Goal: Book appointment/travel/reservation

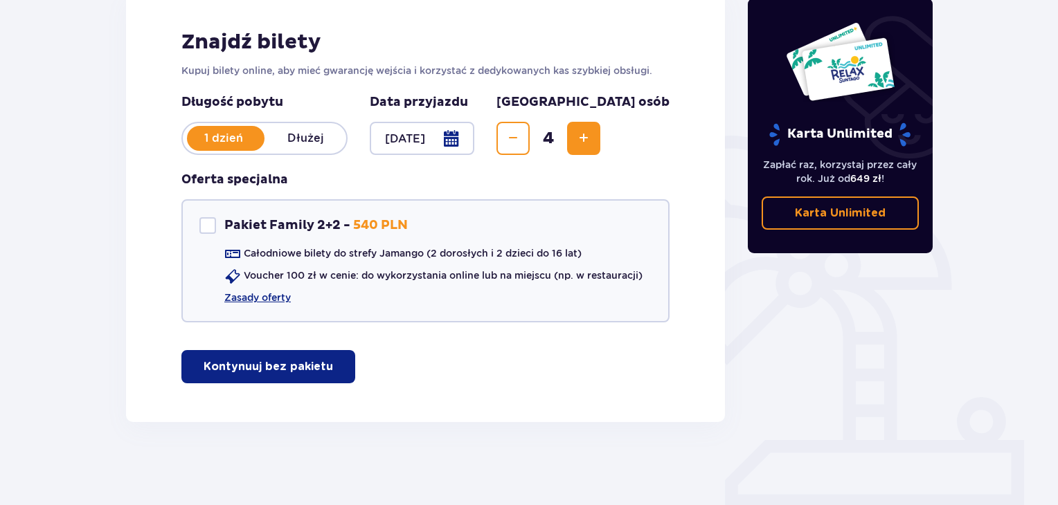
click at [308, 370] on p "Kontynuuj bez pakietu" at bounding box center [268, 366] width 129 height 15
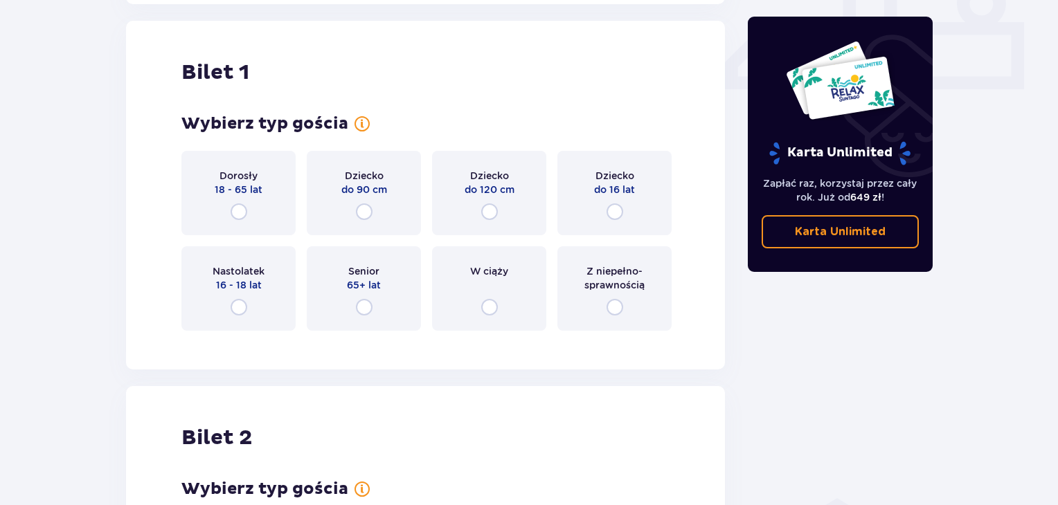
scroll to position [629, 0]
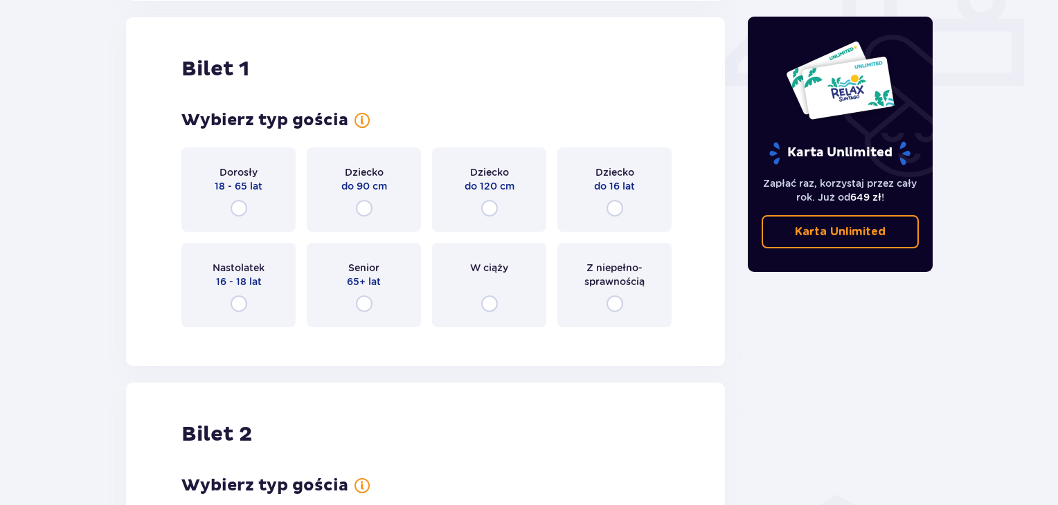
click at [231, 197] on div "Dorosły 18 - 65 lat" at bounding box center [238, 189] width 114 height 84
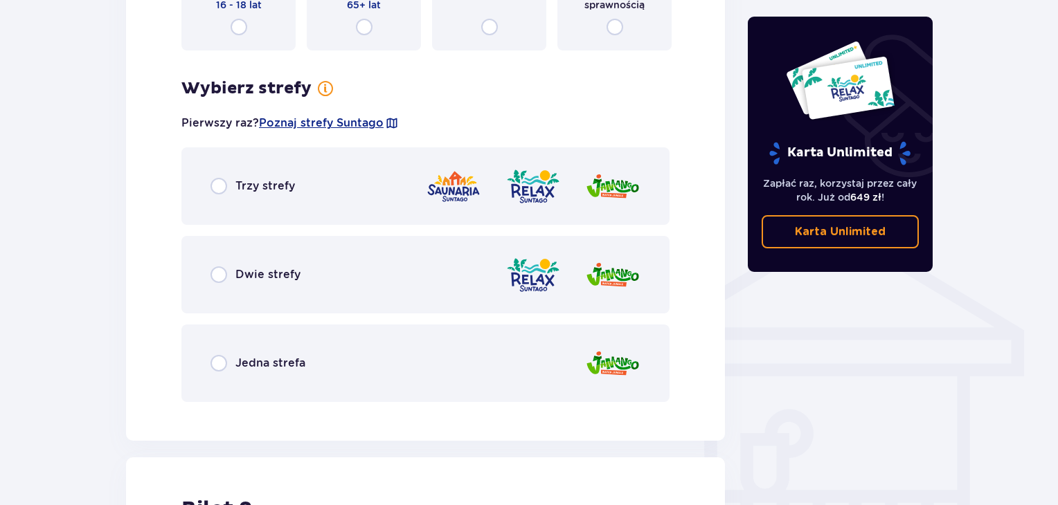
scroll to position [690, 0]
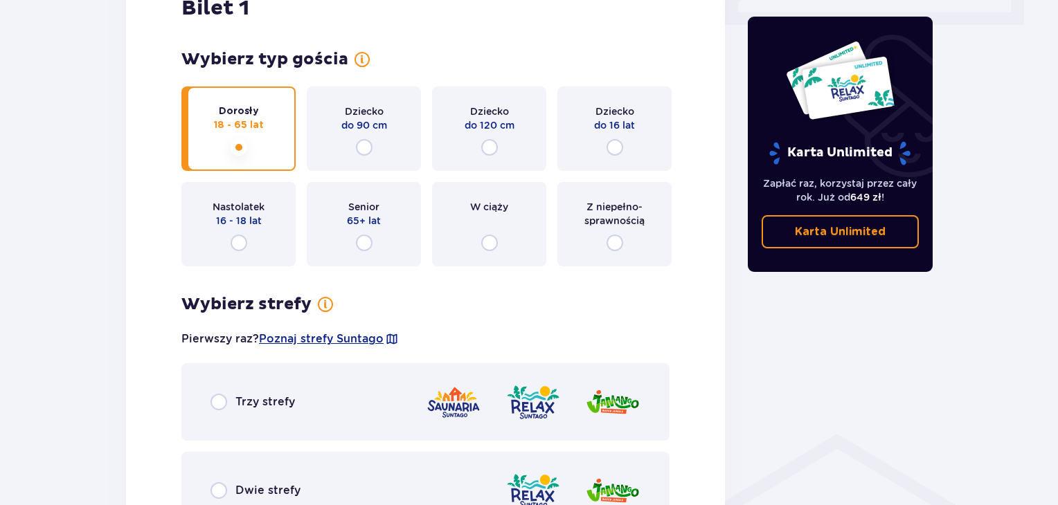
click at [243, 242] on input "radio" at bounding box center [239, 243] width 17 height 17
radio input "true"
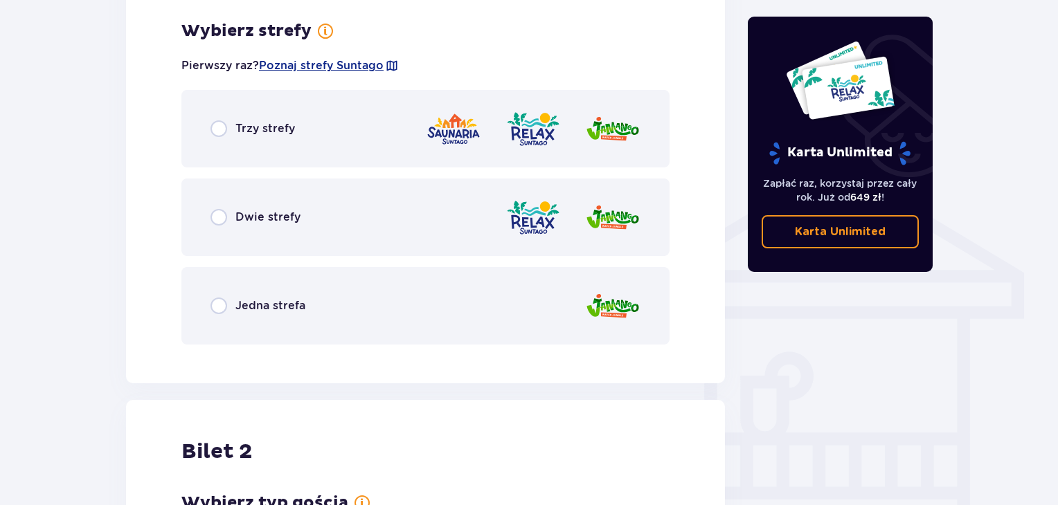
scroll to position [967, 0]
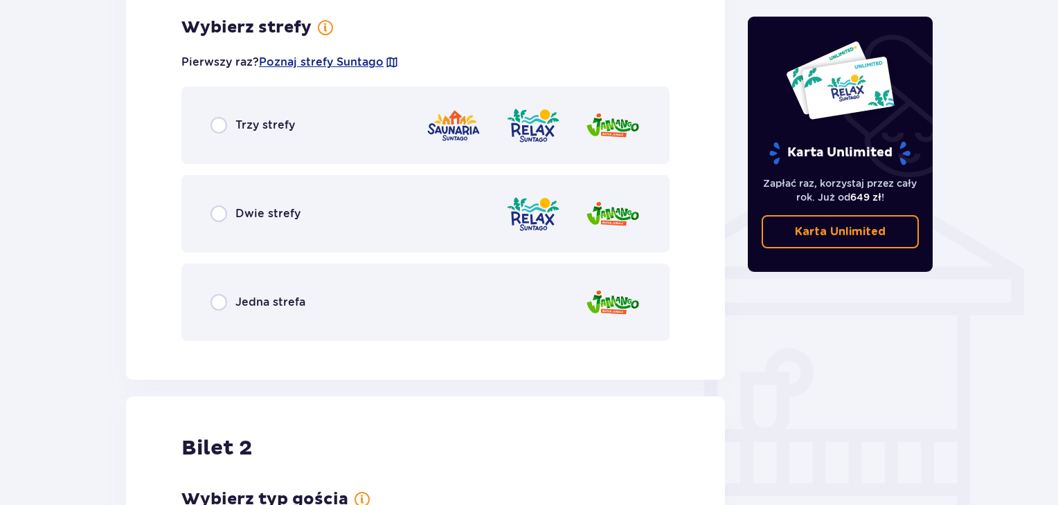
click at [226, 219] on input "radio" at bounding box center [218, 214] width 17 height 17
radio input "true"
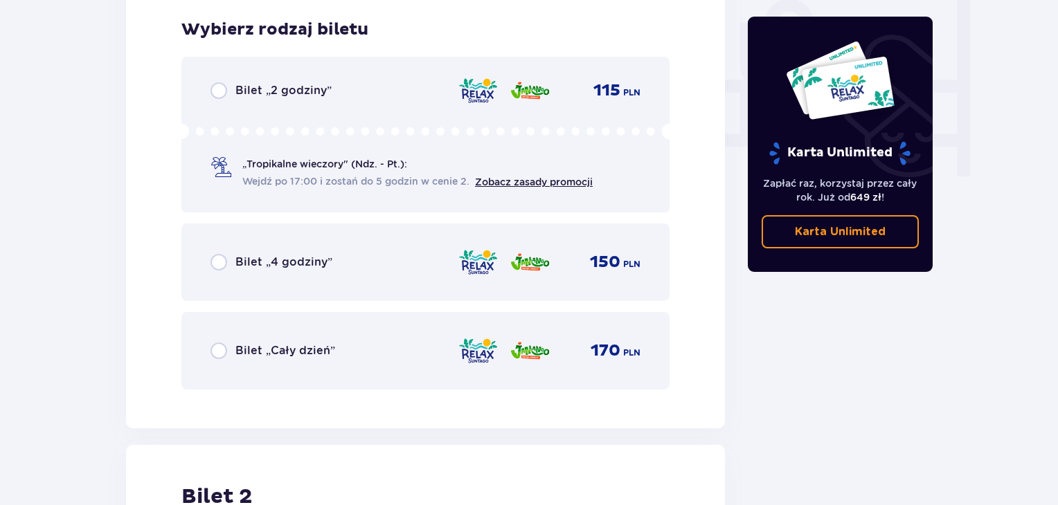
scroll to position [1319, 0]
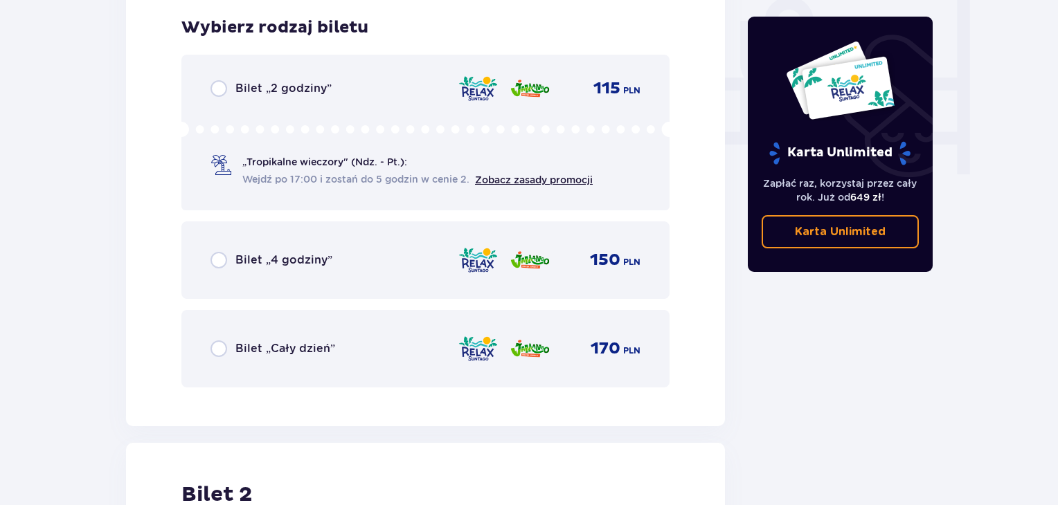
click at [220, 343] on input "radio" at bounding box center [218, 349] width 17 height 17
radio input "true"
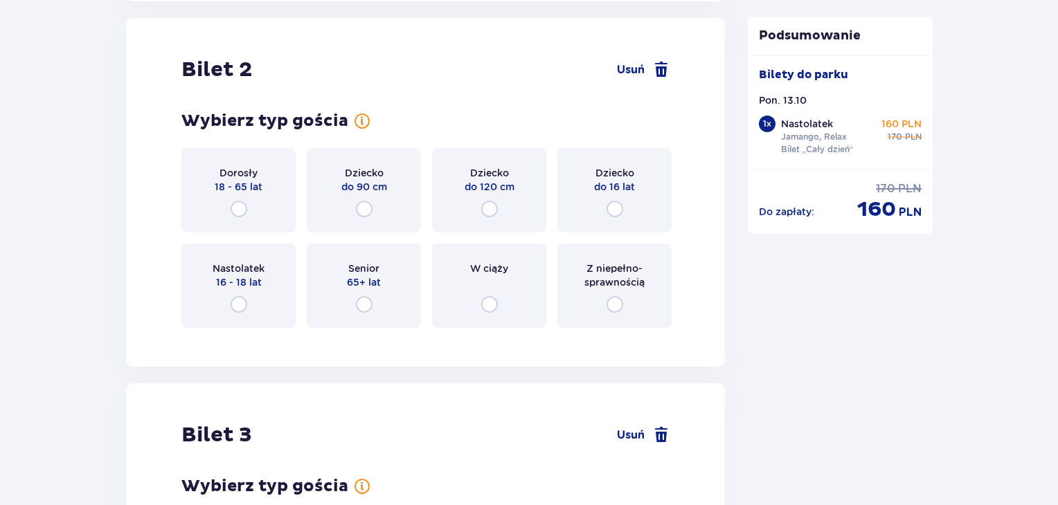
click at [224, 305] on div "Nastolatek 16 - 18 lat" at bounding box center [238, 286] width 114 height 84
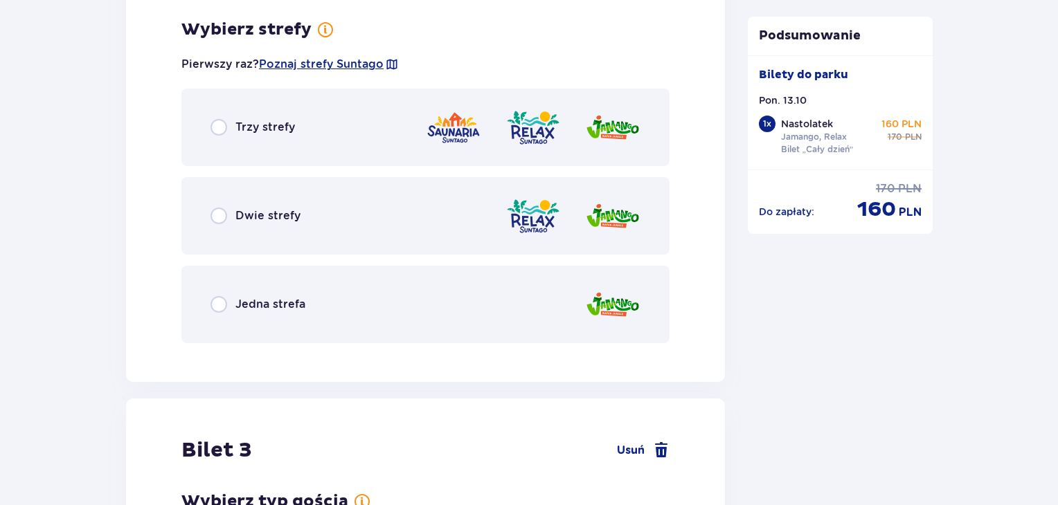
scroll to position [2082, 0]
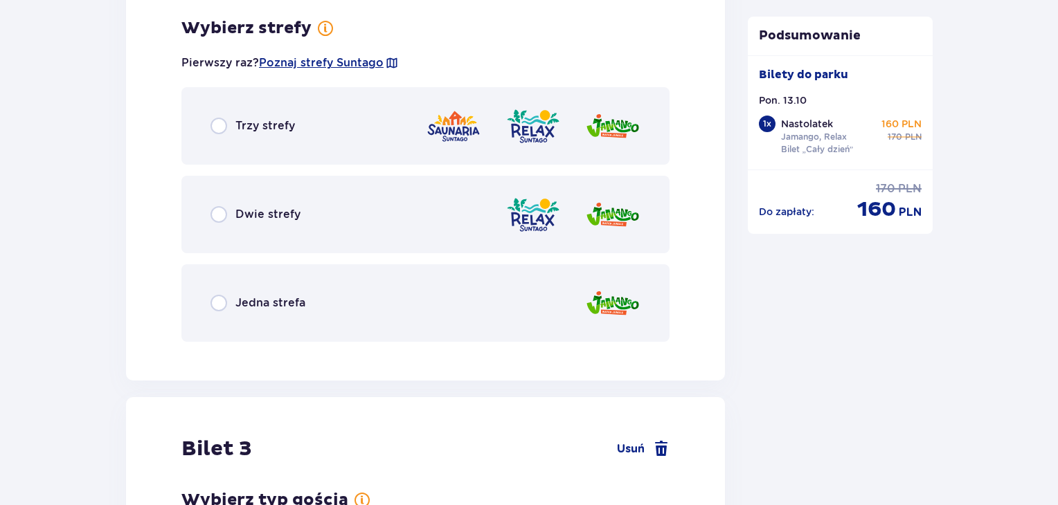
click at [232, 237] on div "Dwie strefy" at bounding box center [425, 215] width 488 height 78
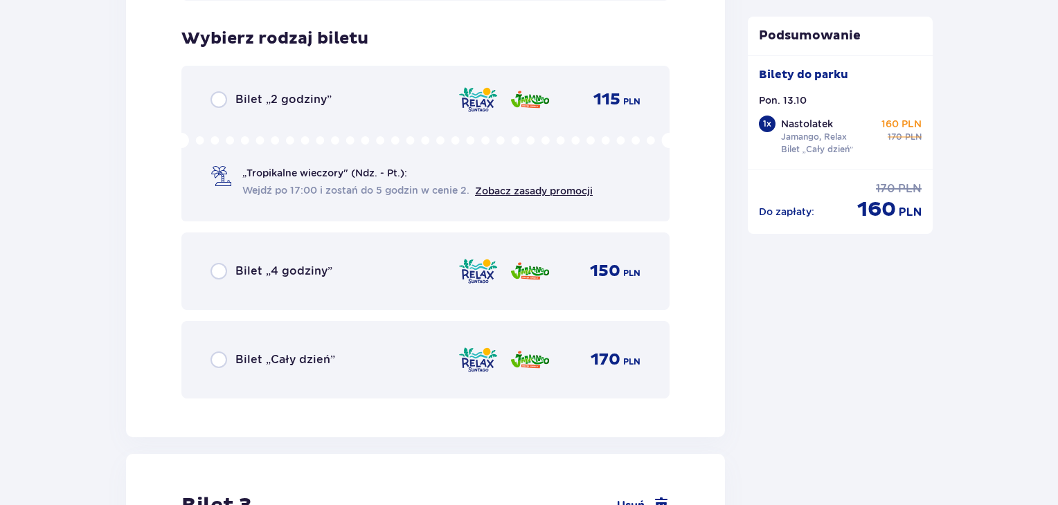
scroll to position [2434, 0]
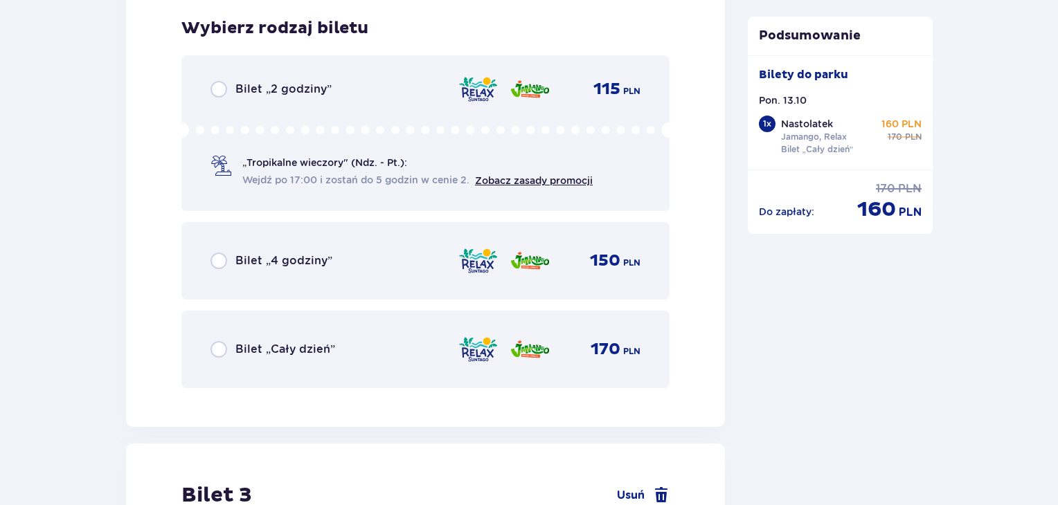
click at [213, 347] on input "radio" at bounding box center [218, 349] width 17 height 17
radio input "true"
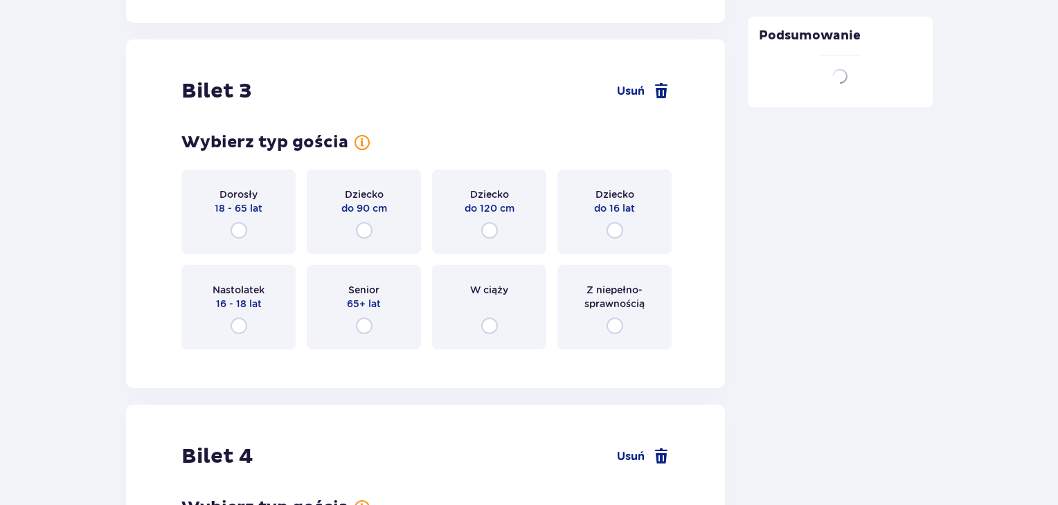
scroll to position [2859, 0]
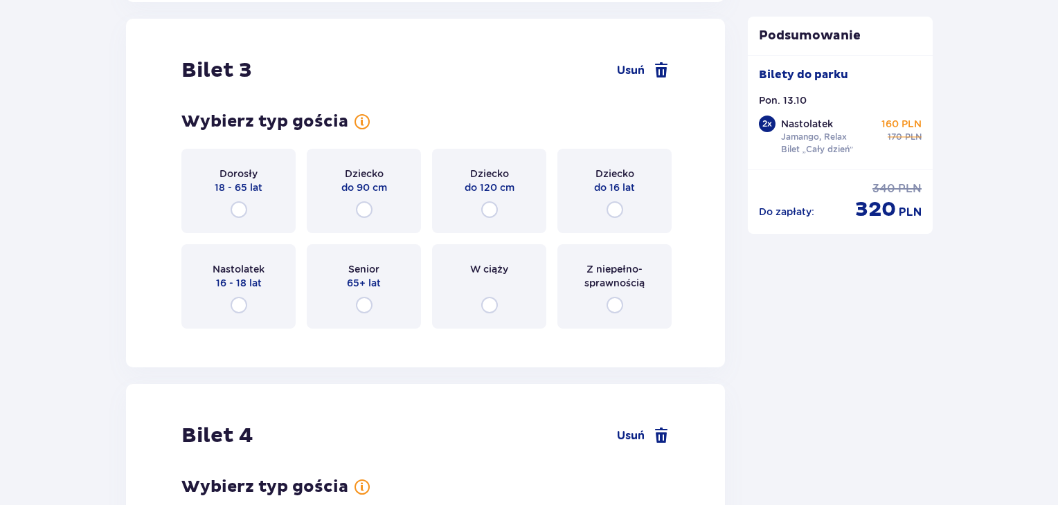
click at [235, 206] on input "radio" at bounding box center [239, 209] width 17 height 17
radio input "true"
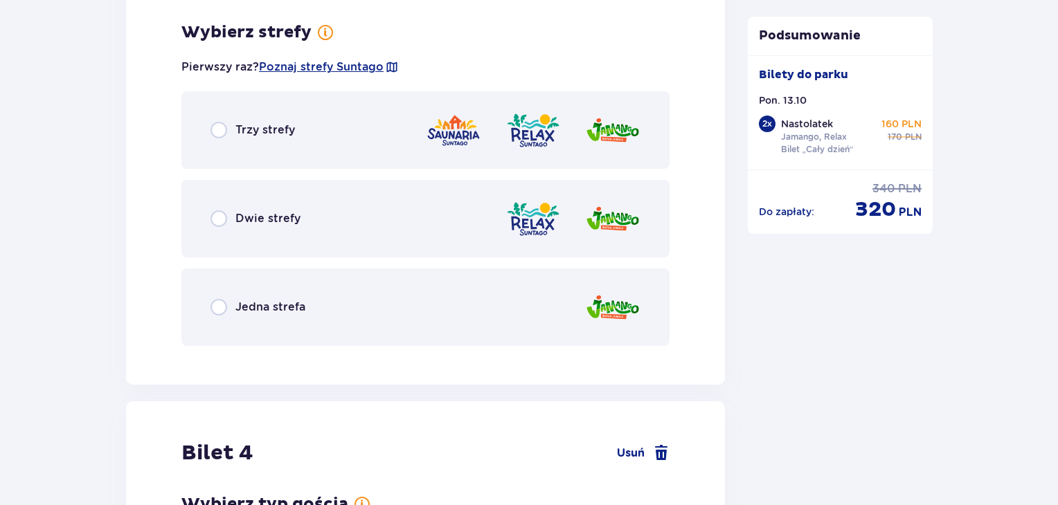
scroll to position [3196, 0]
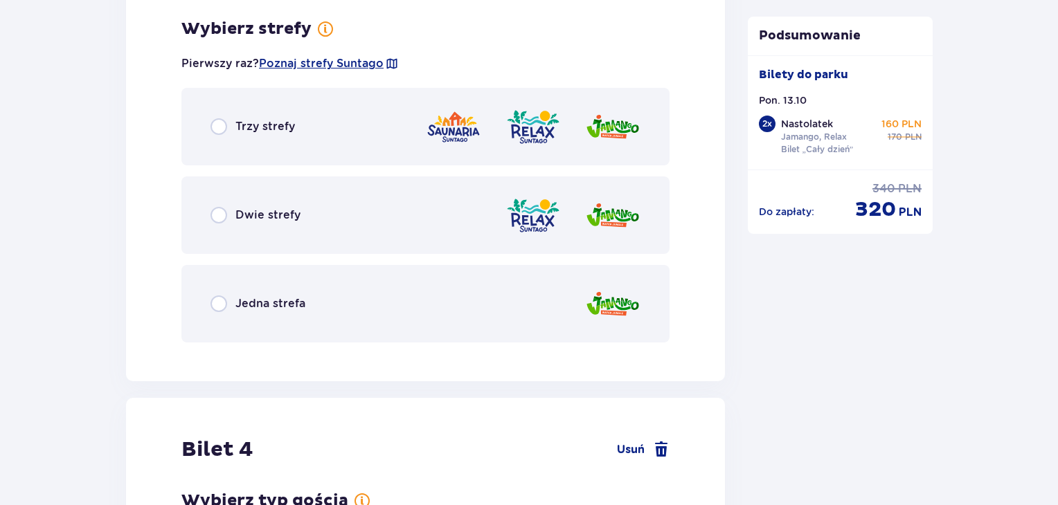
click at [223, 203] on div "Dwie strefy" at bounding box center [425, 216] width 488 height 78
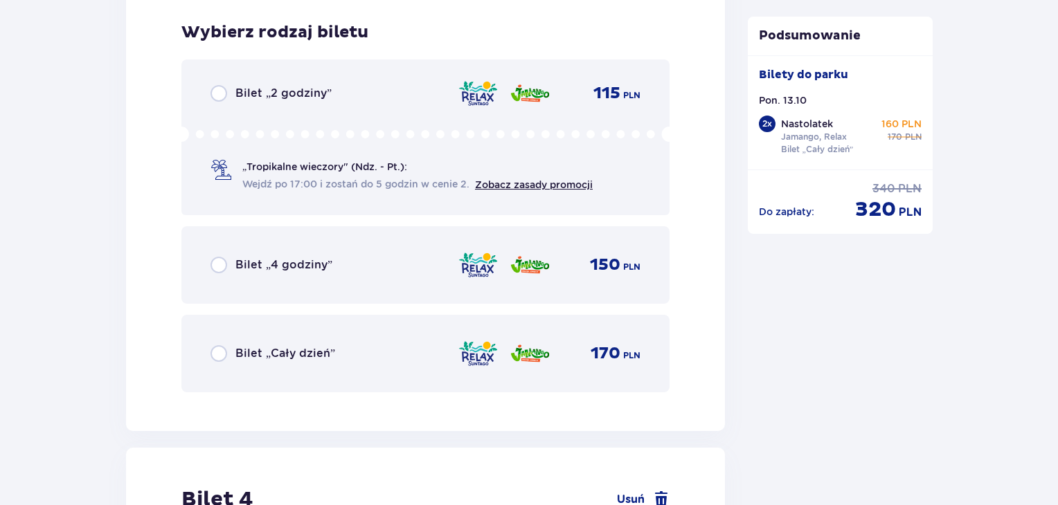
scroll to position [3548, 0]
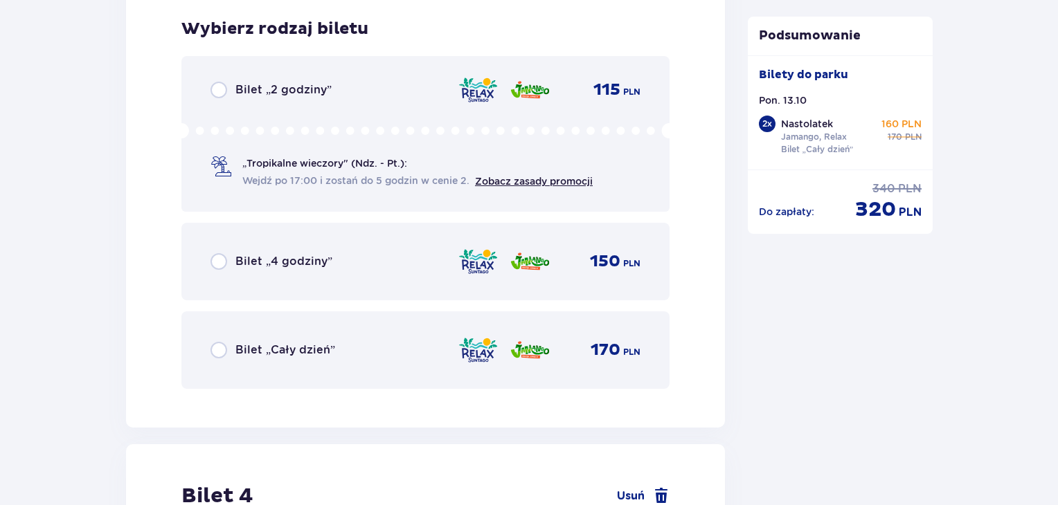
click at [221, 344] on input "radio" at bounding box center [218, 350] width 17 height 17
radio input "true"
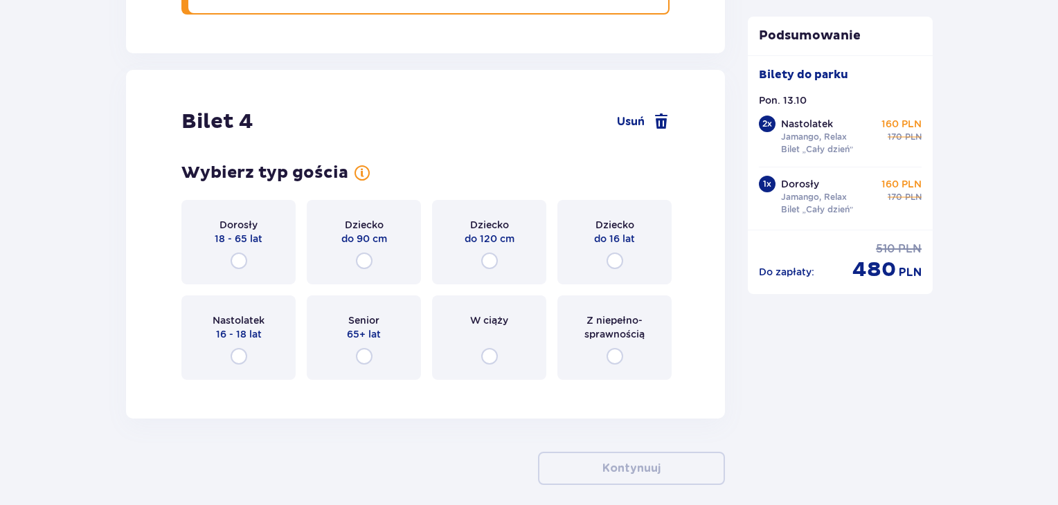
scroll to position [3974, 0]
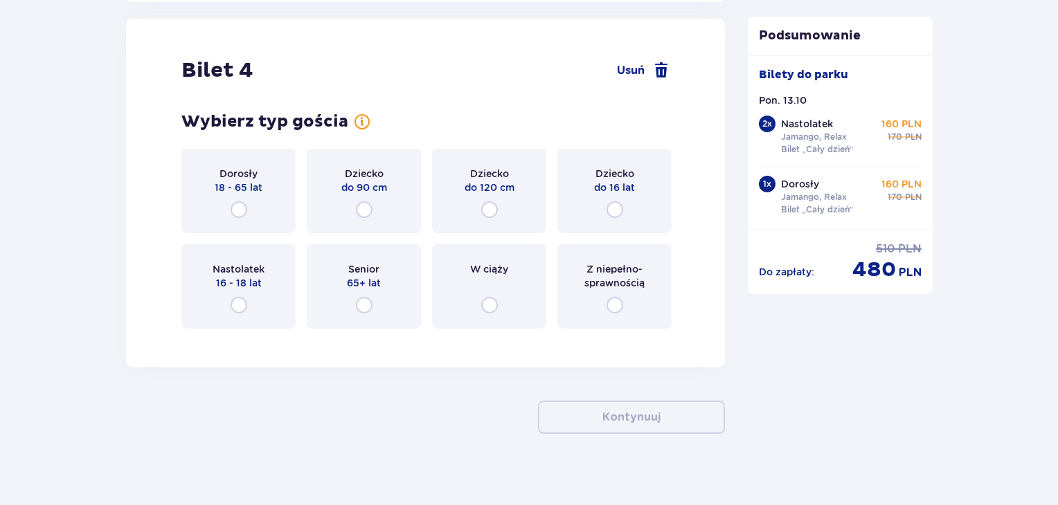
click at [246, 207] on div "Dorosły 18 - 65 lat" at bounding box center [238, 191] width 114 height 84
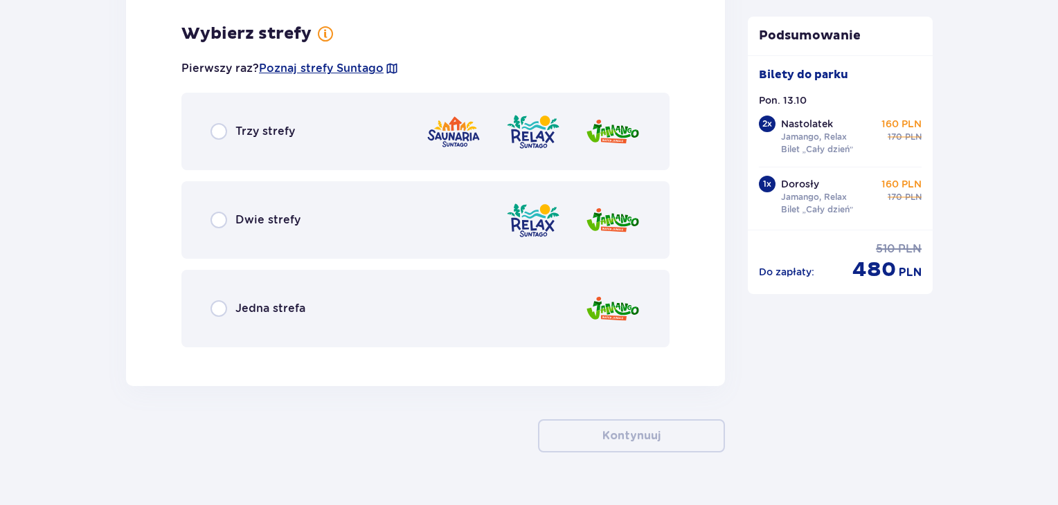
scroll to position [4312, 0]
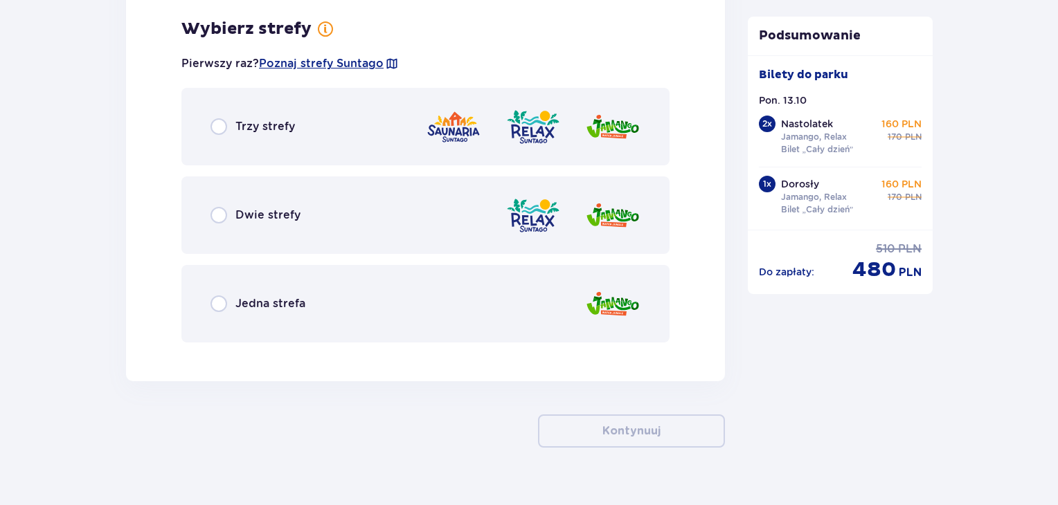
click at [246, 208] on span "Dwie strefy" at bounding box center [267, 215] width 65 height 15
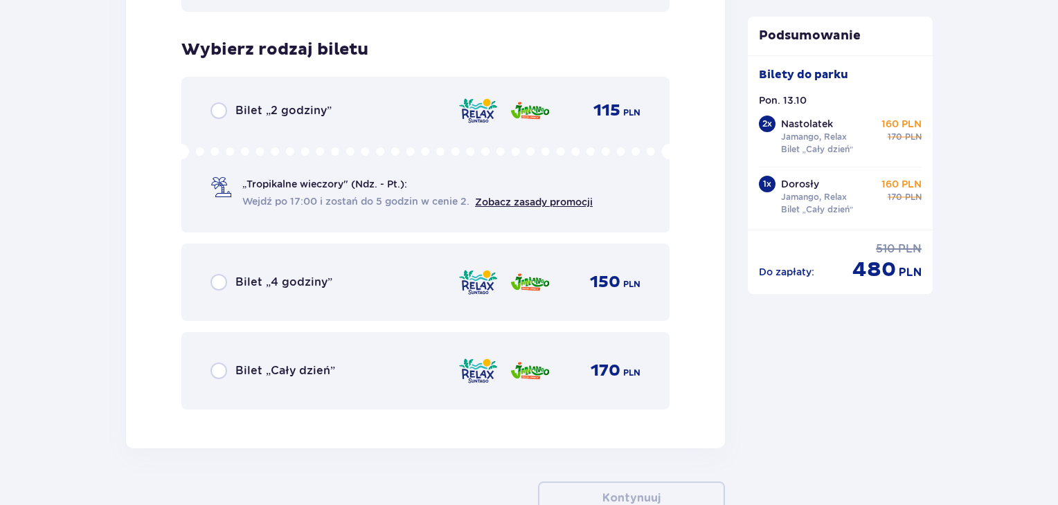
scroll to position [4664, 0]
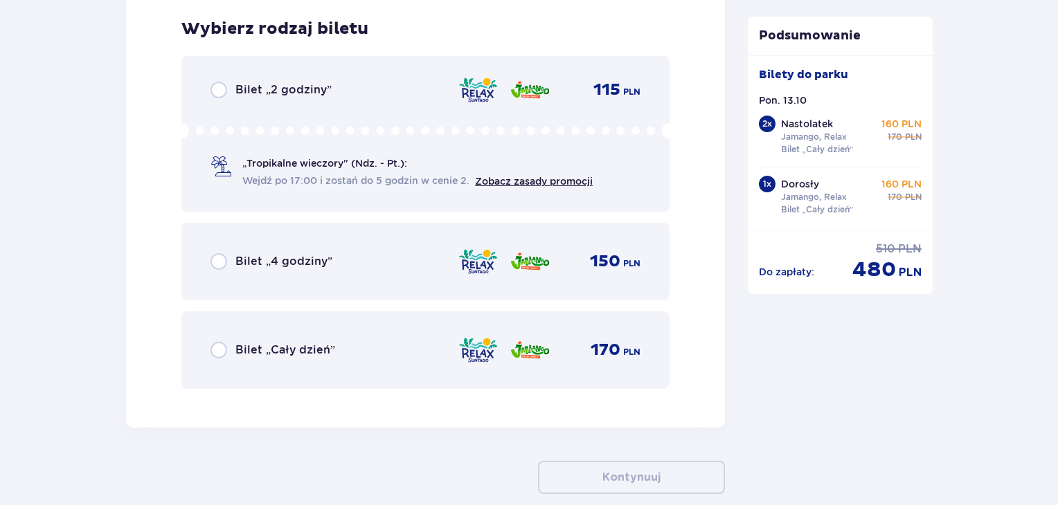
click at [210, 337] on div "Bilet „Cały dzień” 170 PLN" at bounding box center [425, 350] width 430 height 29
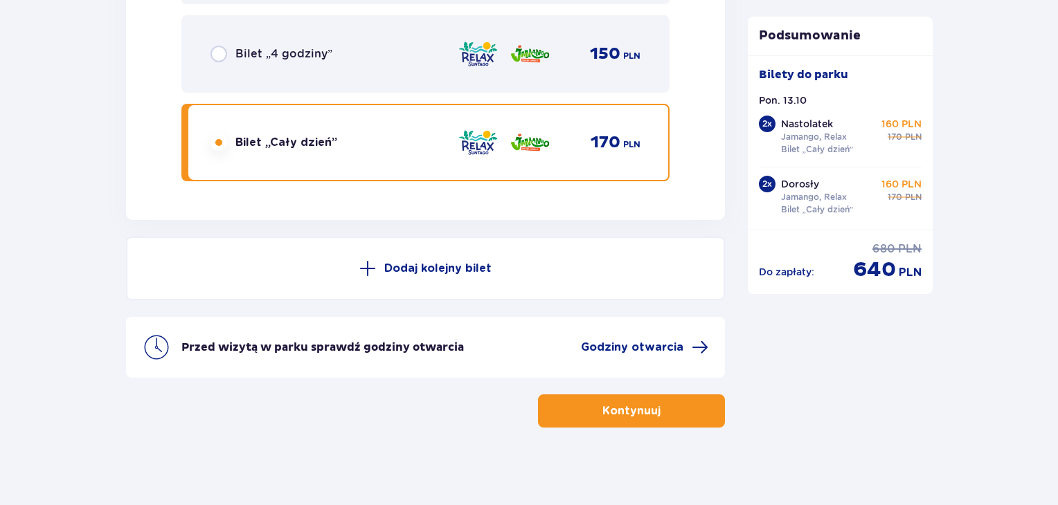
scroll to position [4874, 0]
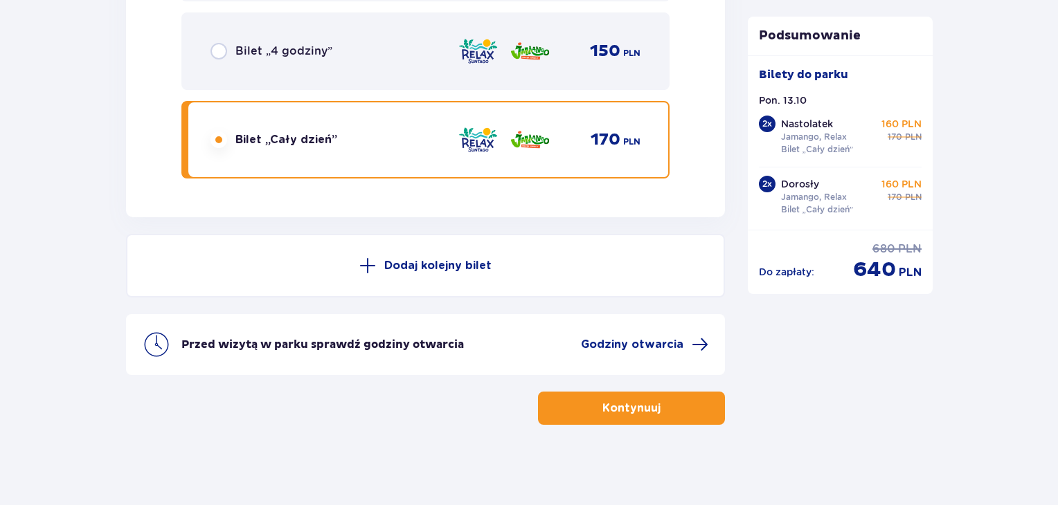
click at [634, 408] on p "Kontynuuj" at bounding box center [631, 408] width 58 height 15
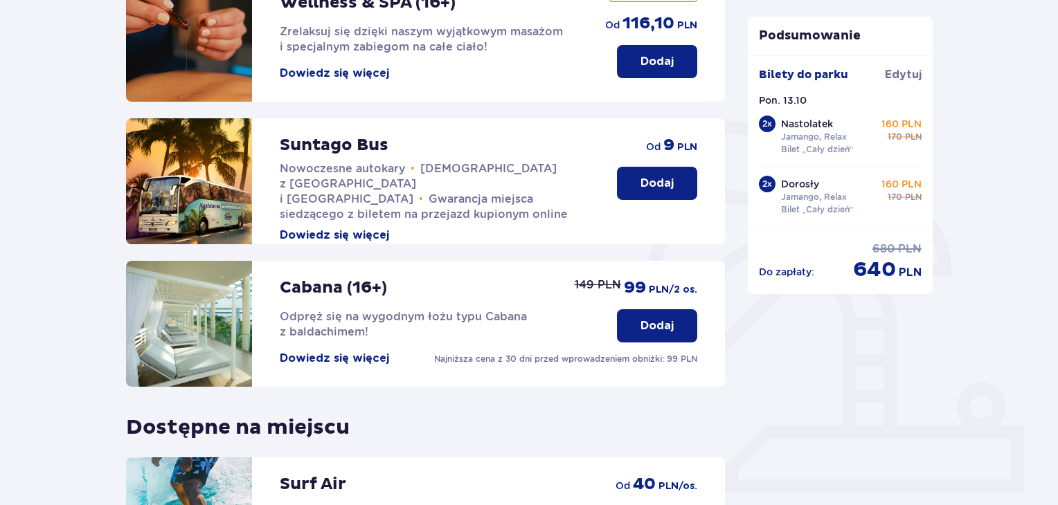
scroll to position [226, 0]
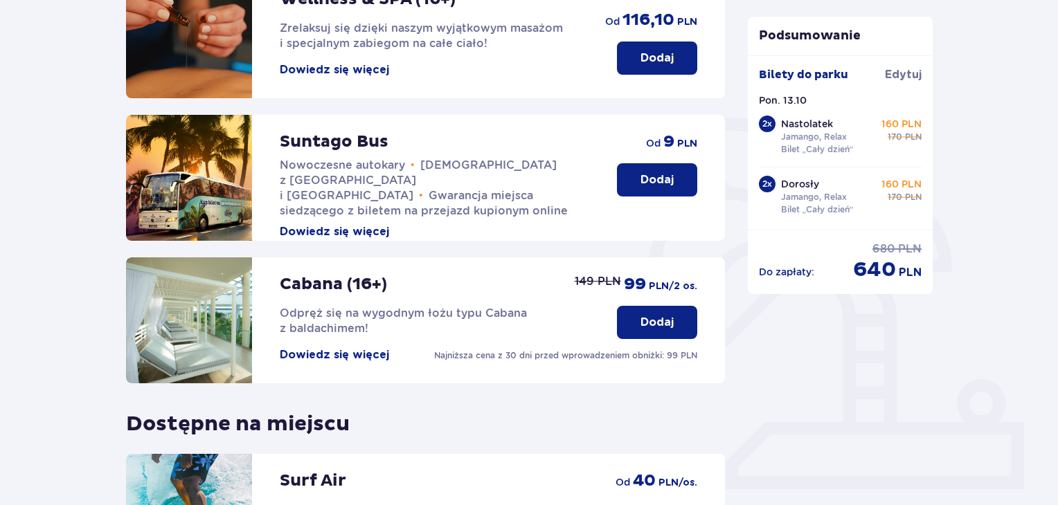
click at [649, 186] on p "Dodaj" at bounding box center [656, 179] width 33 height 15
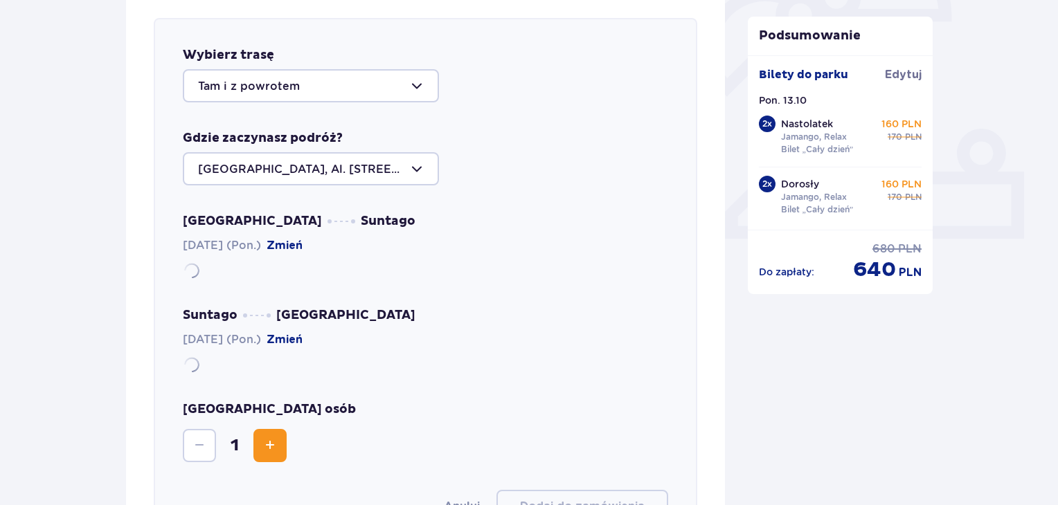
scroll to position [478, 0]
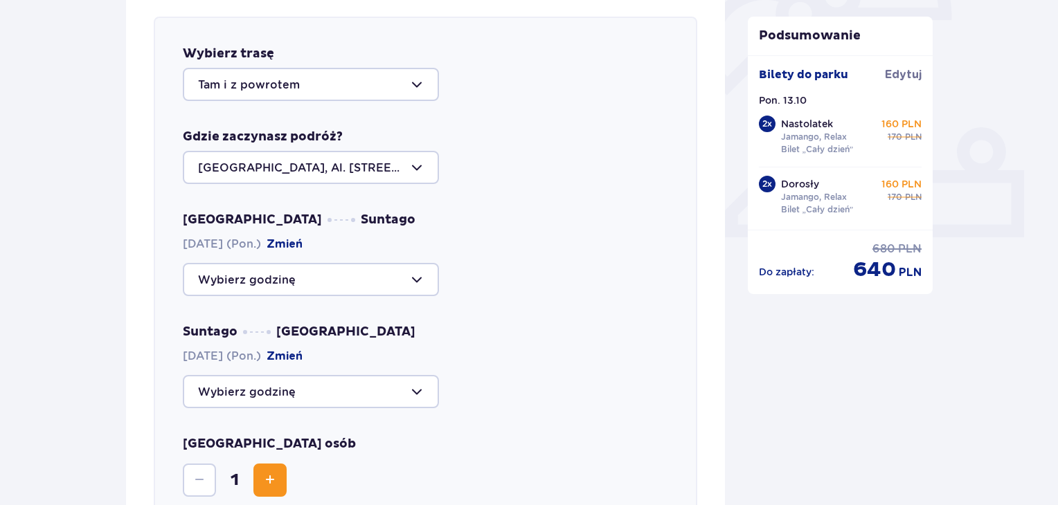
click at [396, 87] on div at bounding box center [311, 84] width 256 height 33
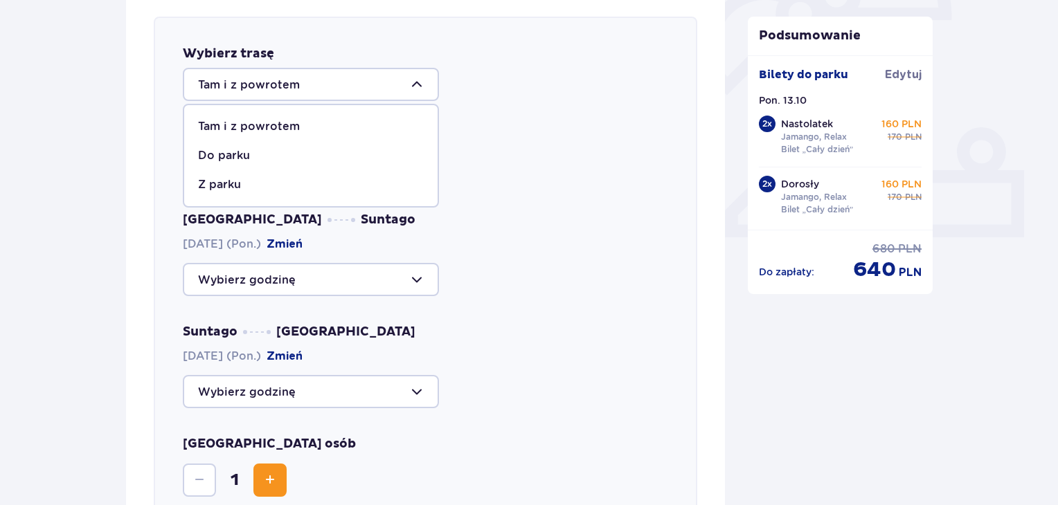
click at [396, 87] on div at bounding box center [311, 84] width 256 height 33
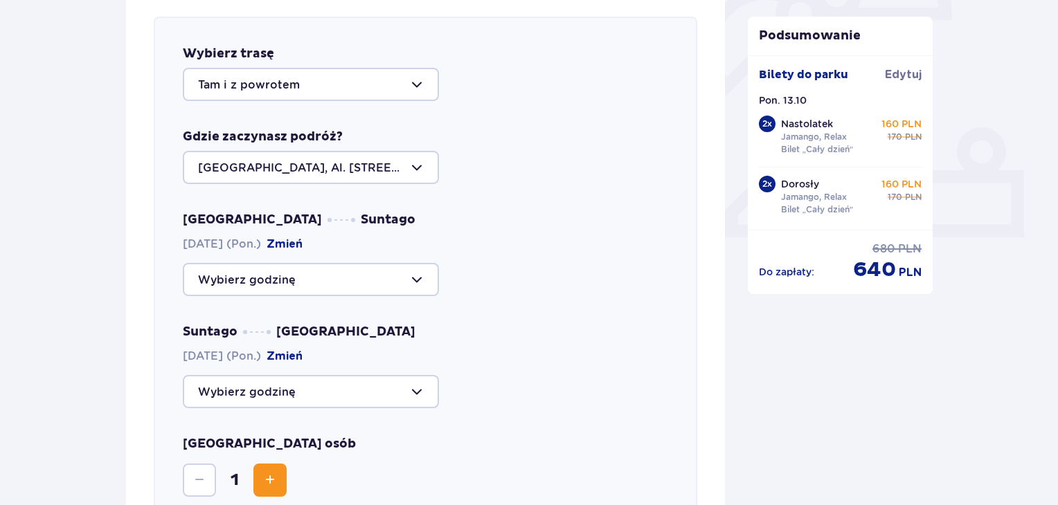
click at [396, 161] on div at bounding box center [311, 167] width 256 height 33
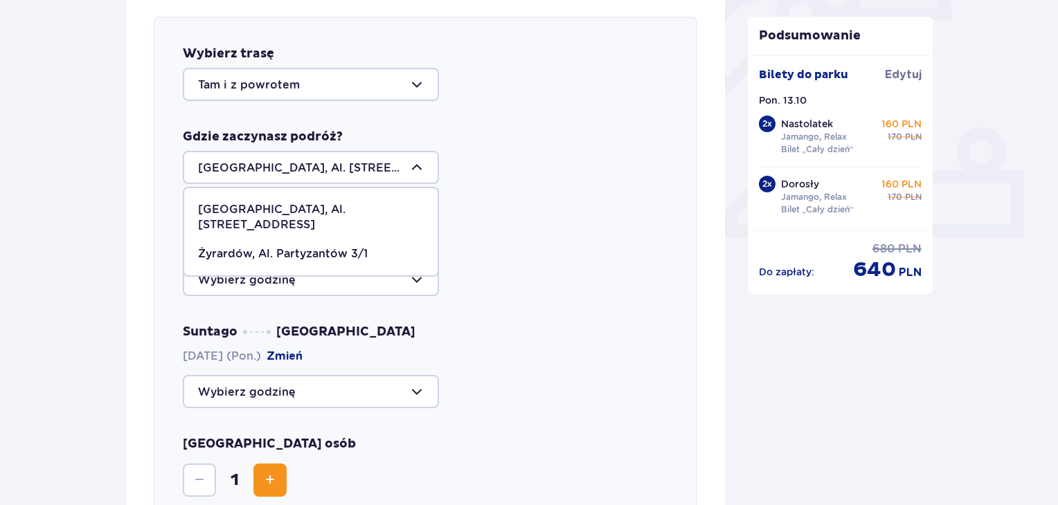
click at [396, 161] on div at bounding box center [311, 167] width 256 height 33
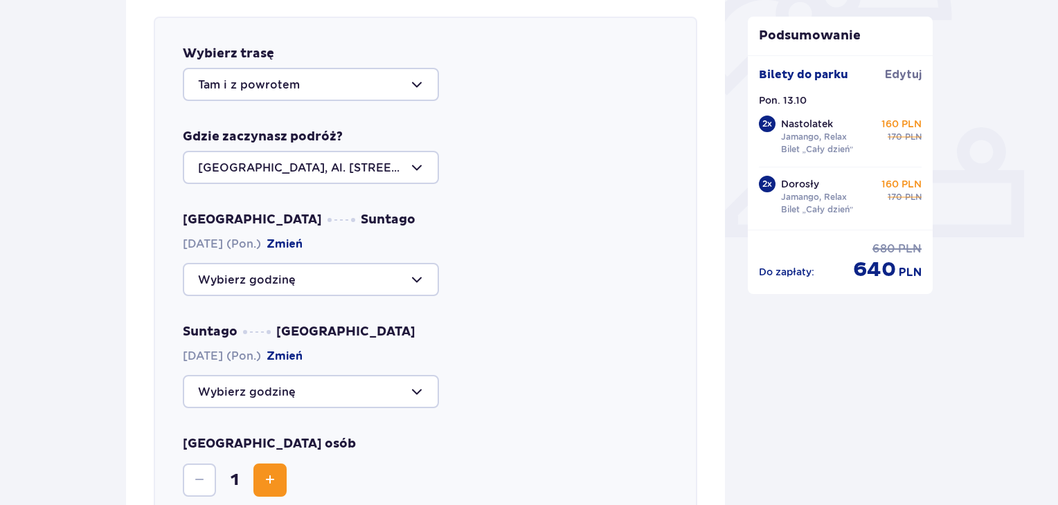
click at [376, 278] on div at bounding box center [311, 279] width 256 height 33
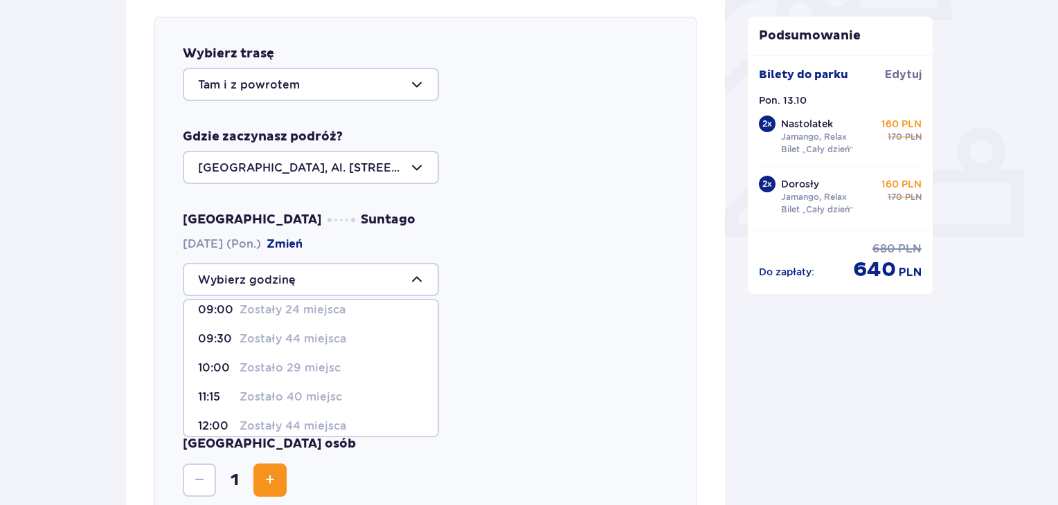
scroll to position [14, 0]
click at [319, 363] on p "Zostało 29 miejsc" at bounding box center [290, 366] width 101 height 15
type input "10:00"
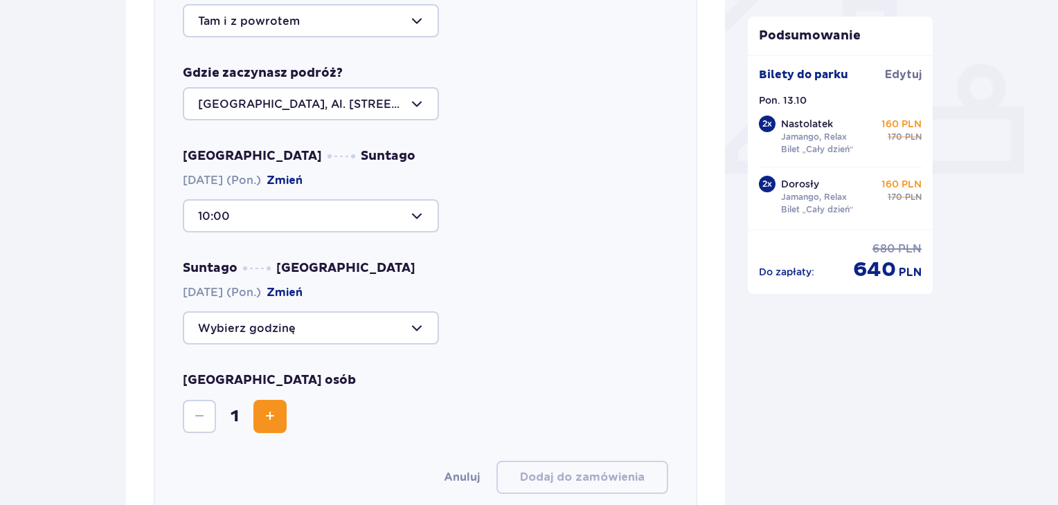
scroll to position [547, 0]
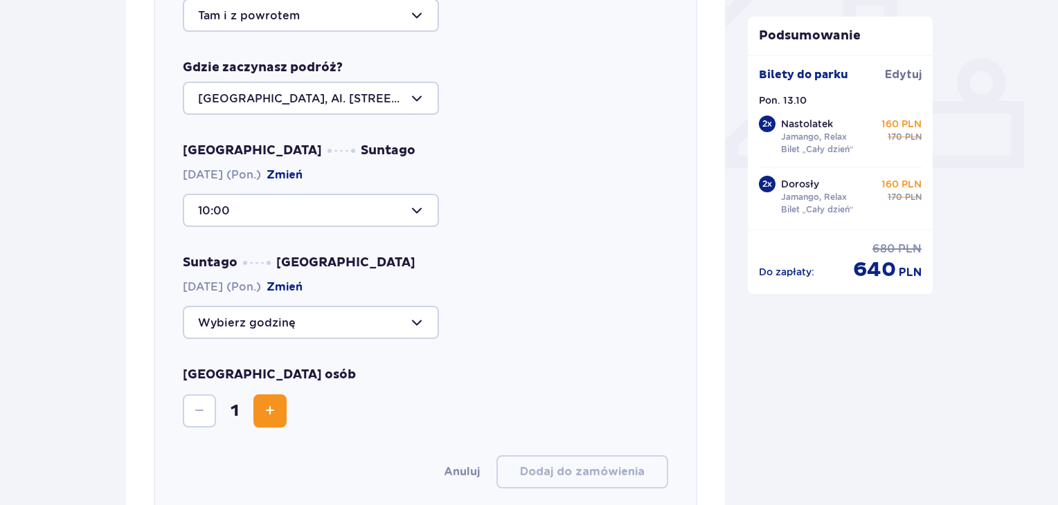
click at [328, 318] on div at bounding box center [311, 322] width 256 height 33
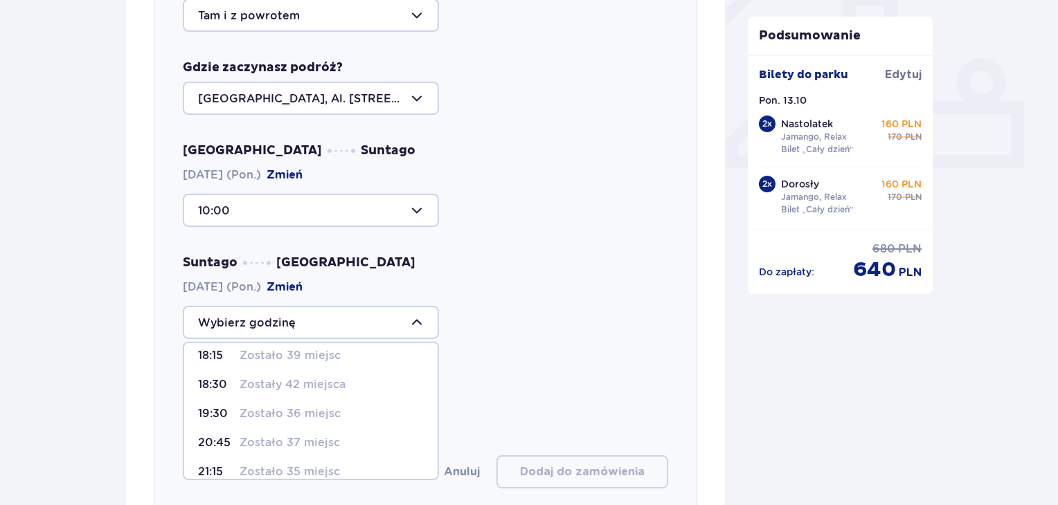
scroll to position [80, 0]
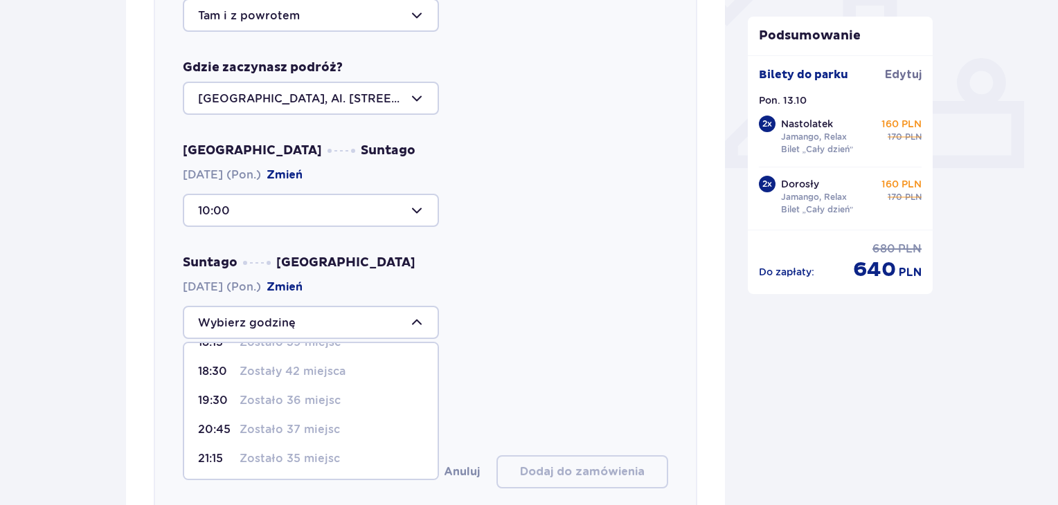
click at [272, 453] on p "Zostało 35 miejsc" at bounding box center [290, 458] width 100 height 15
type input "21:15"
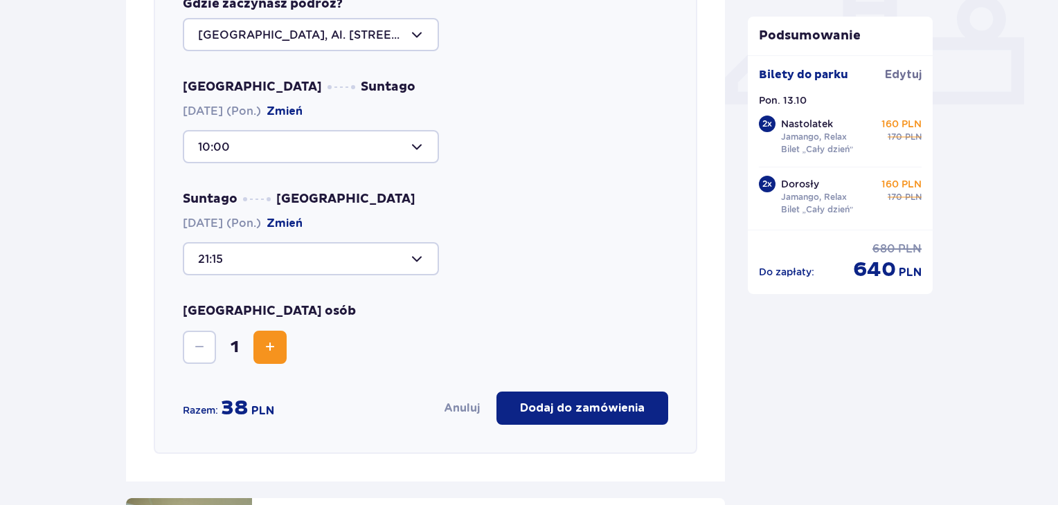
scroll to position [616, 0]
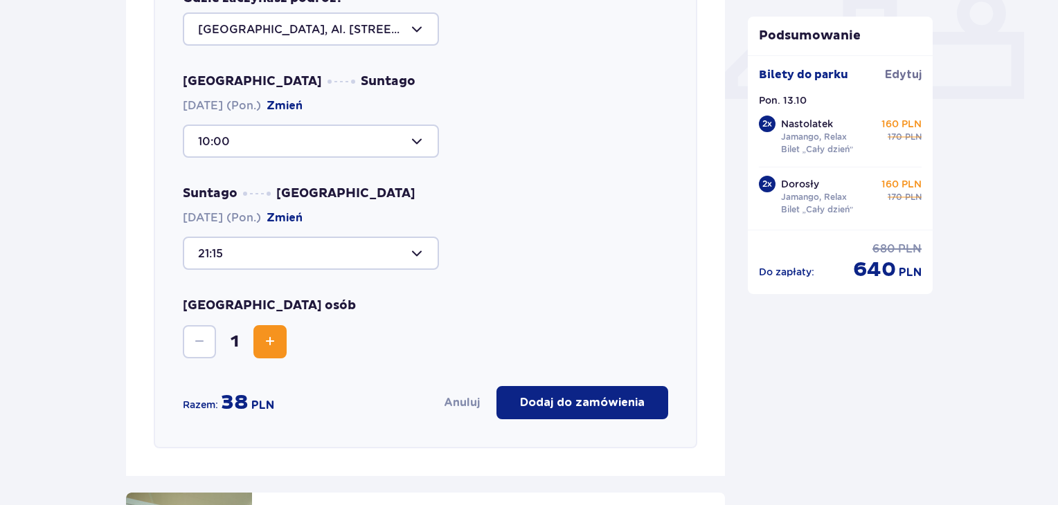
click at [272, 351] on button "Zwiększ" at bounding box center [269, 341] width 33 height 33
click at [490, 275] on div "Wybierz trasę Tam i z powrotem Gdzie zaczynasz podróż? [GEOGRAPHIC_DATA], Al. […" at bounding box center [425, 163] width 543 height 570
click at [192, 334] on span "Zmniejsz" at bounding box center [199, 342] width 17 height 17
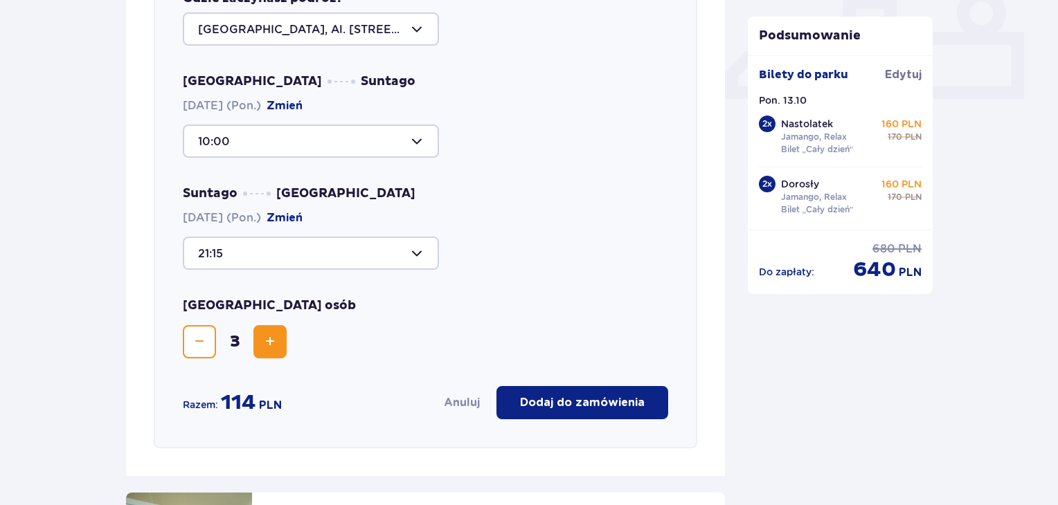
click at [192, 334] on span "Zmniejsz" at bounding box center [199, 342] width 17 height 17
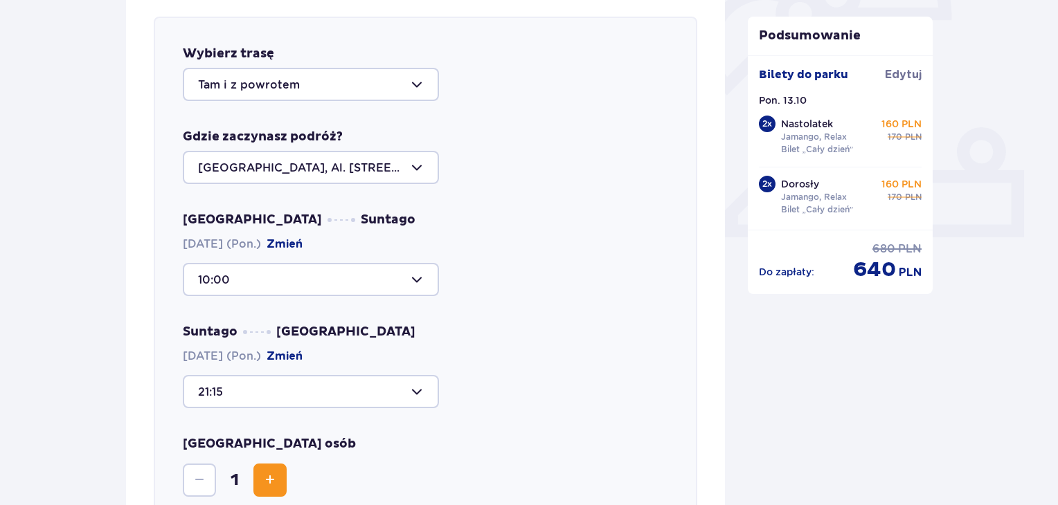
click at [341, 170] on div at bounding box center [311, 167] width 256 height 33
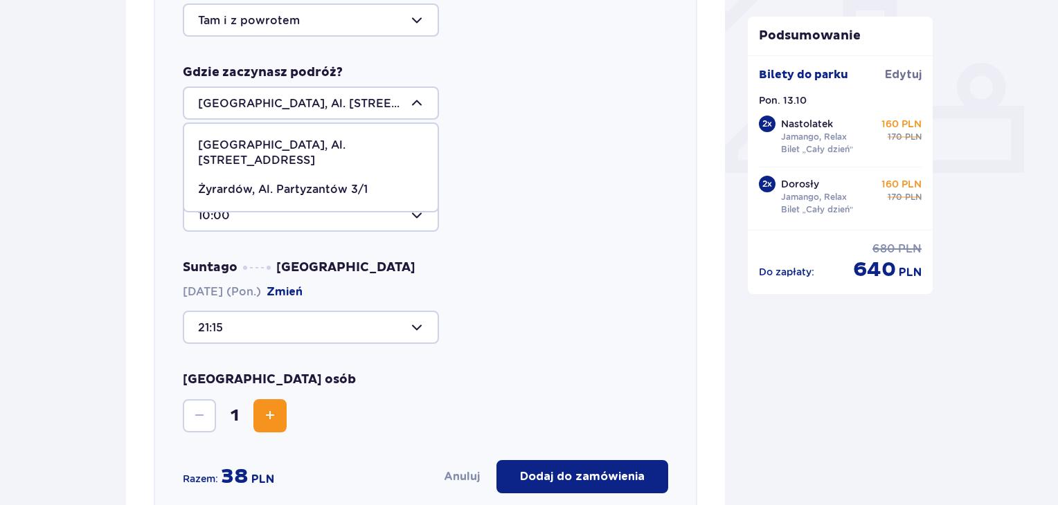
scroll to position [547, 0]
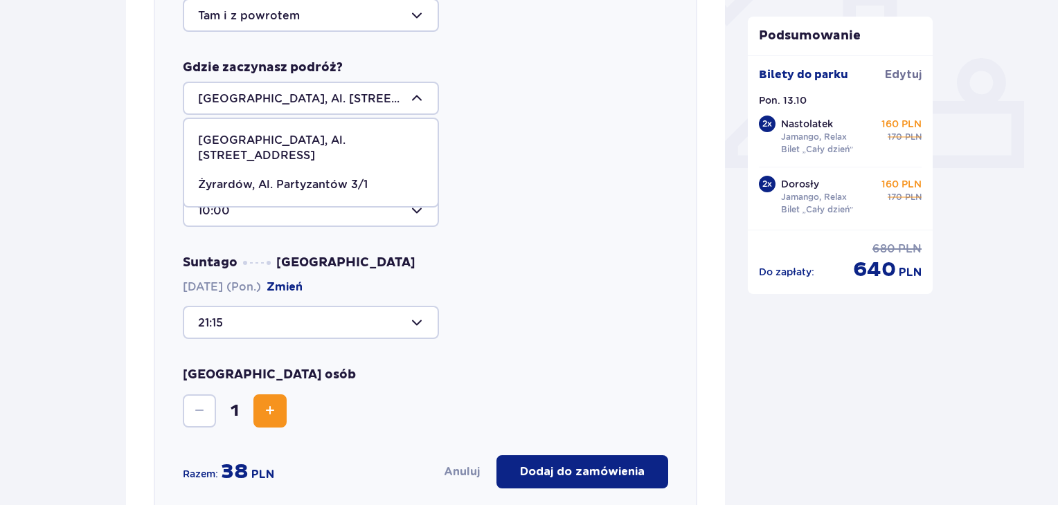
click at [316, 177] on p "Żyrardów, Al. Partyzantów 3/1" at bounding box center [283, 184] width 170 height 15
type input "Żyrardów, Al. Partyzantów 3/1"
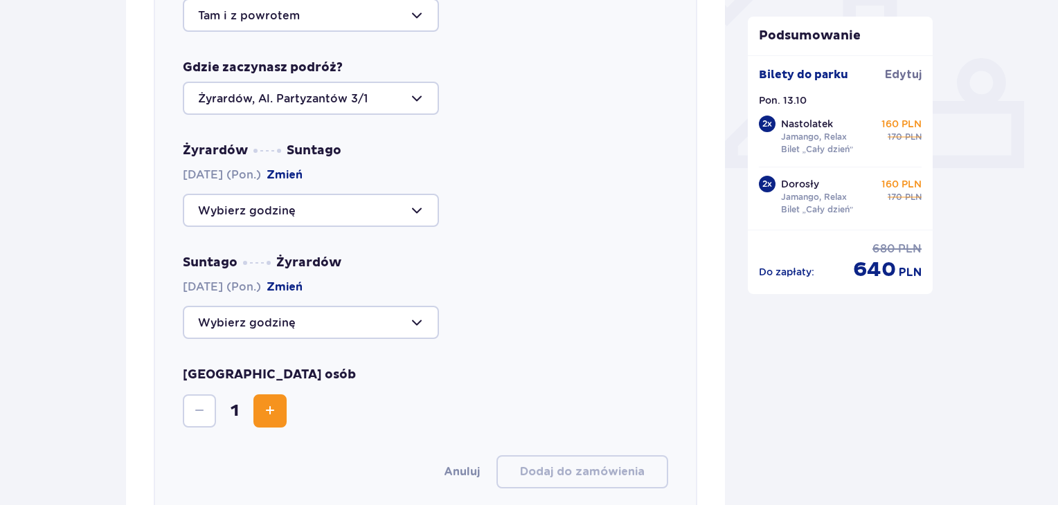
click at [307, 208] on div at bounding box center [311, 210] width 256 height 33
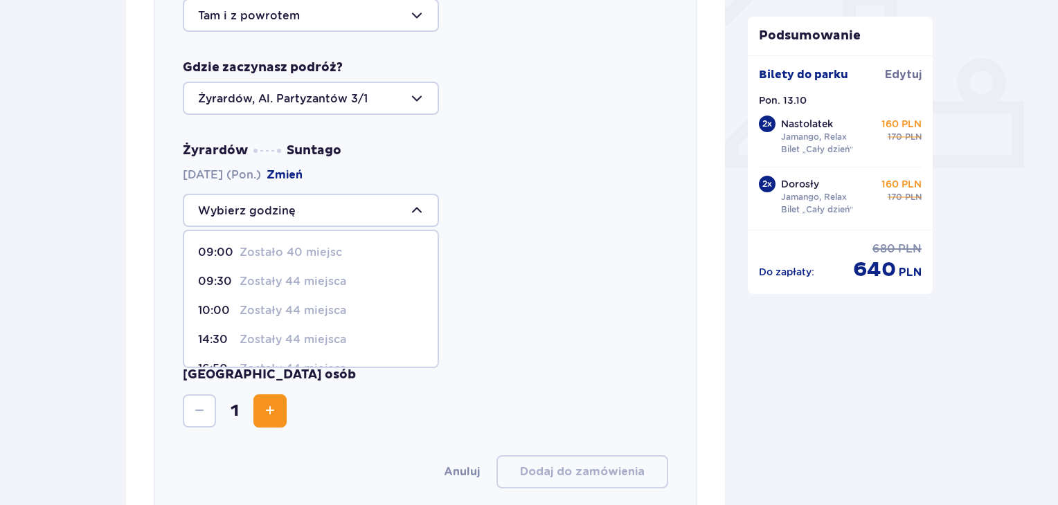
drag, startPoint x: 248, startPoint y: 306, endPoint x: 309, endPoint y: 305, distance: 60.9
click at [249, 306] on p "Zostały 44 miejsca" at bounding box center [293, 310] width 107 height 15
type input "10:00"
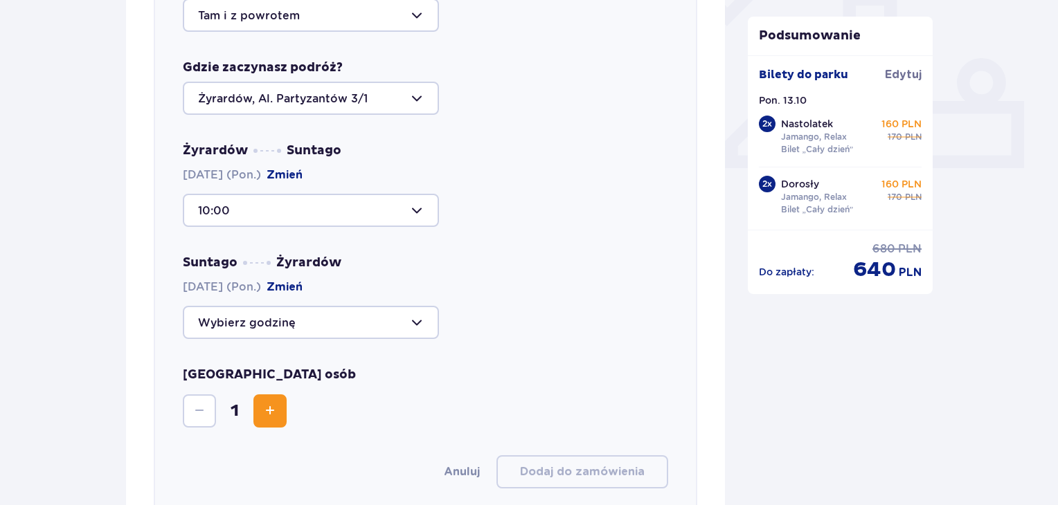
click at [305, 326] on div at bounding box center [311, 322] width 256 height 33
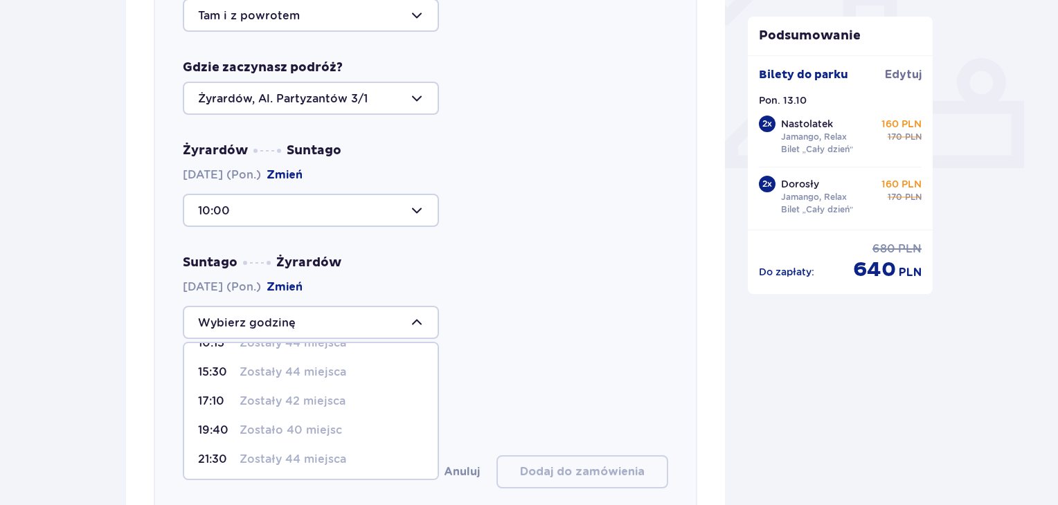
scroll to position [22, 0]
click at [253, 451] on p "Zostały 44 miejsca" at bounding box center [293, 458] width 107 height 15
type input "21:30"
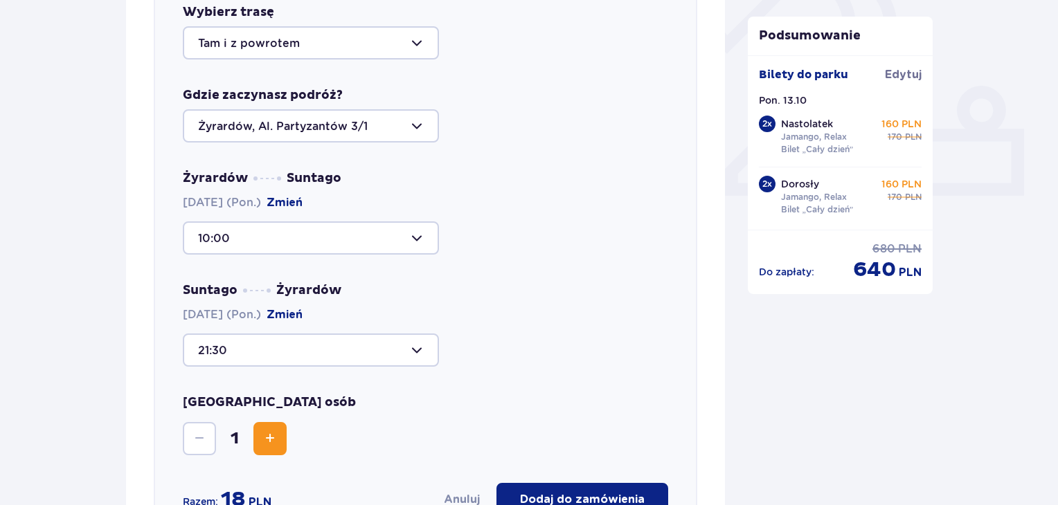
scroll to position [478, 0]
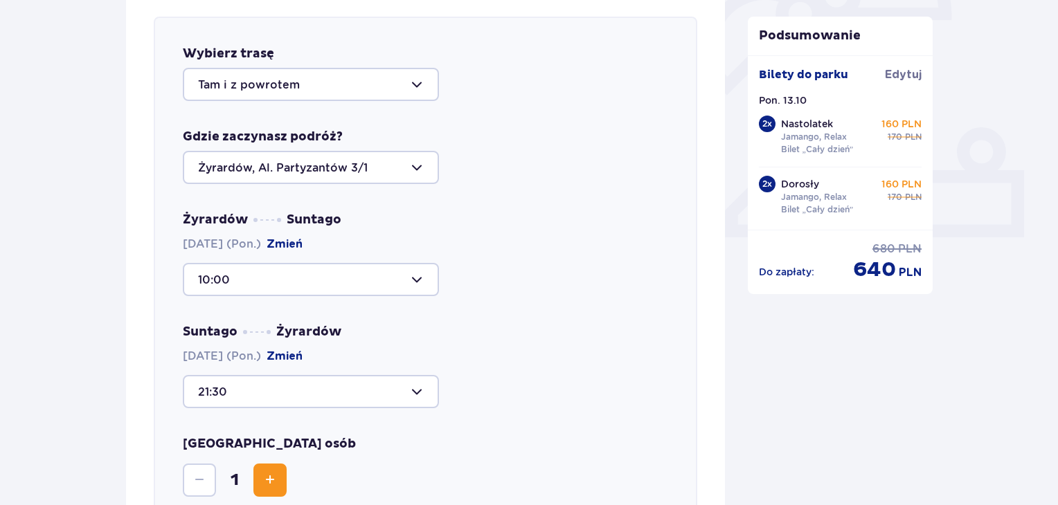
click at [327, 172] on div at bounding box center [311, 167] width 256 height 33
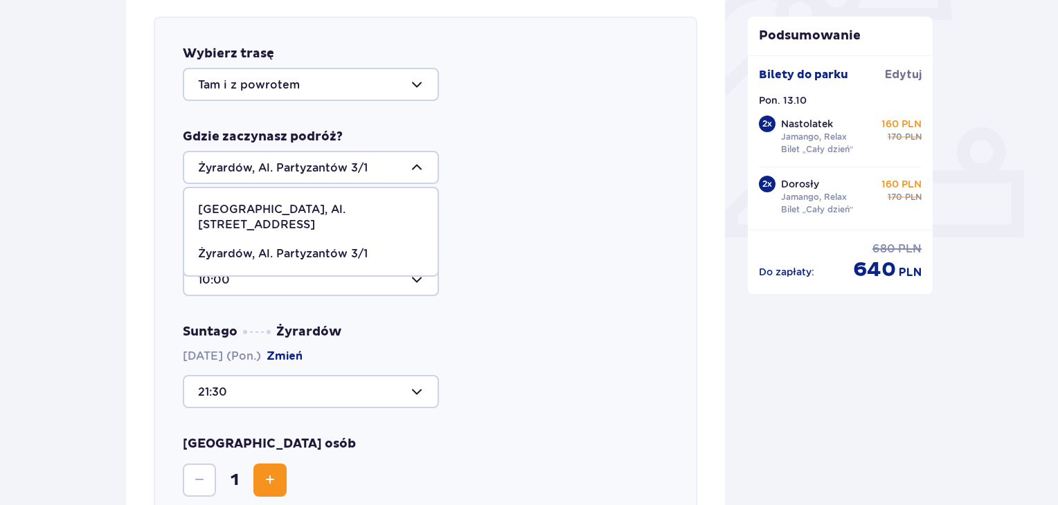
click at [305, 209] on p "[GEOGRAPHIC_DATA], Al. [STREET_ADDRESS]" at bounding box center [311, 217] width 226 height 30
type input "[GEOGRAPHIC_DATA], Al. [STREET_ADDRESS]"
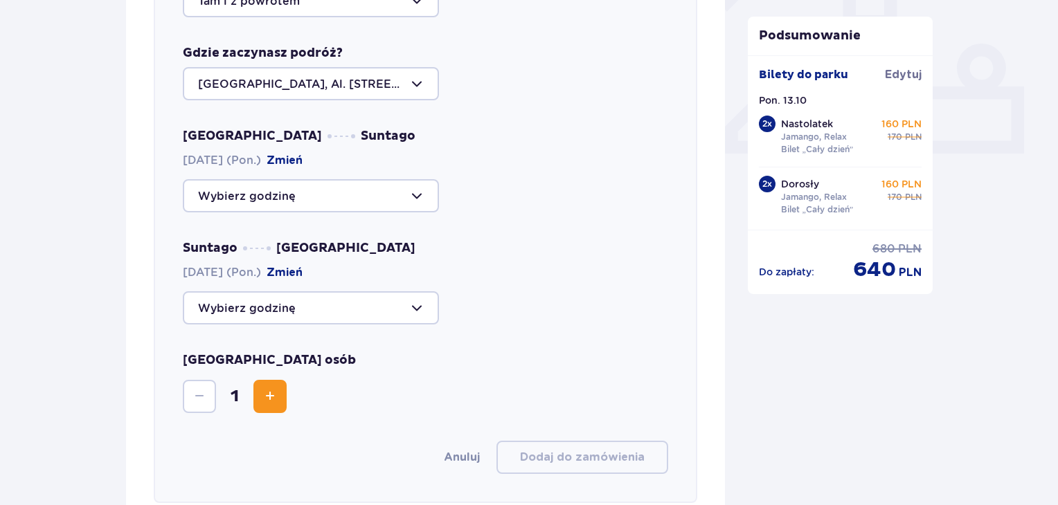
scroll to position [547, 0]
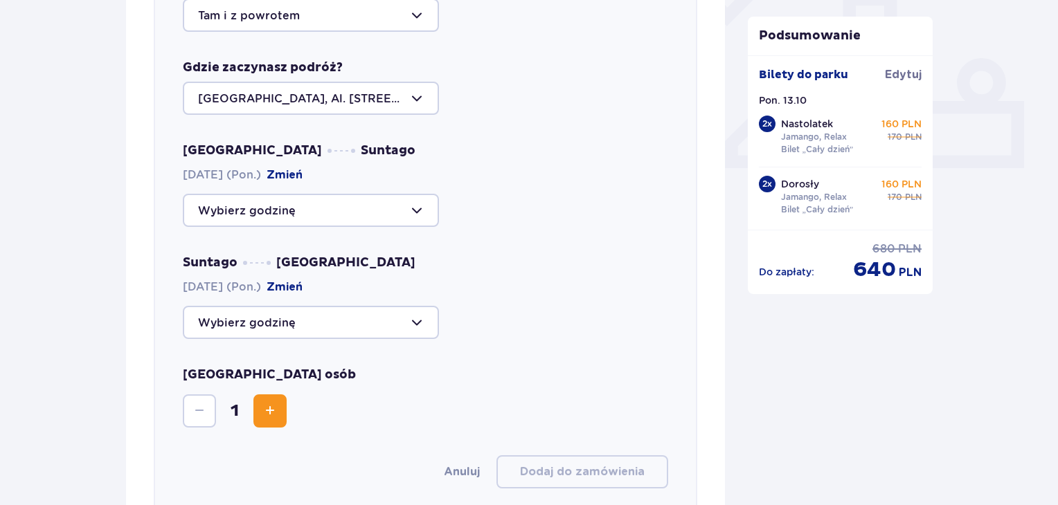
click at [386, 219] on div at bounding box center [311, 210] width 256 height 33
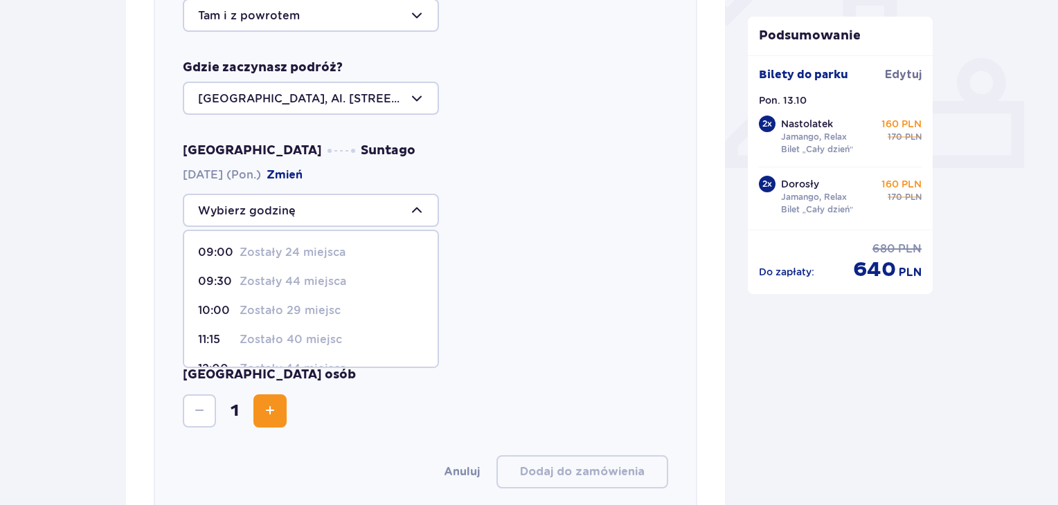
click at [321, 256] on p "Zostały 24 miejsca" at bounding box center [293, 252] width 106 height 15
type input "09:00"
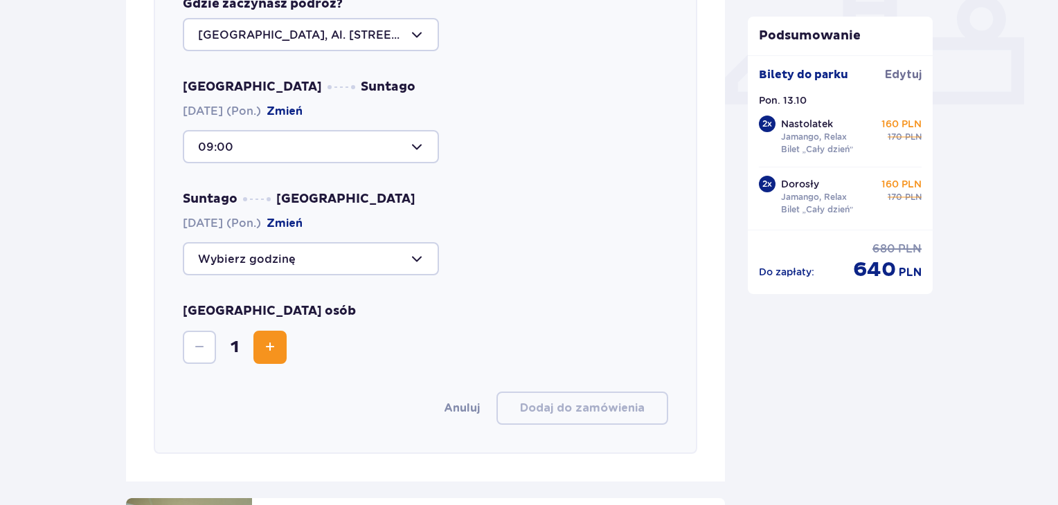
scroll to position [616, 0]
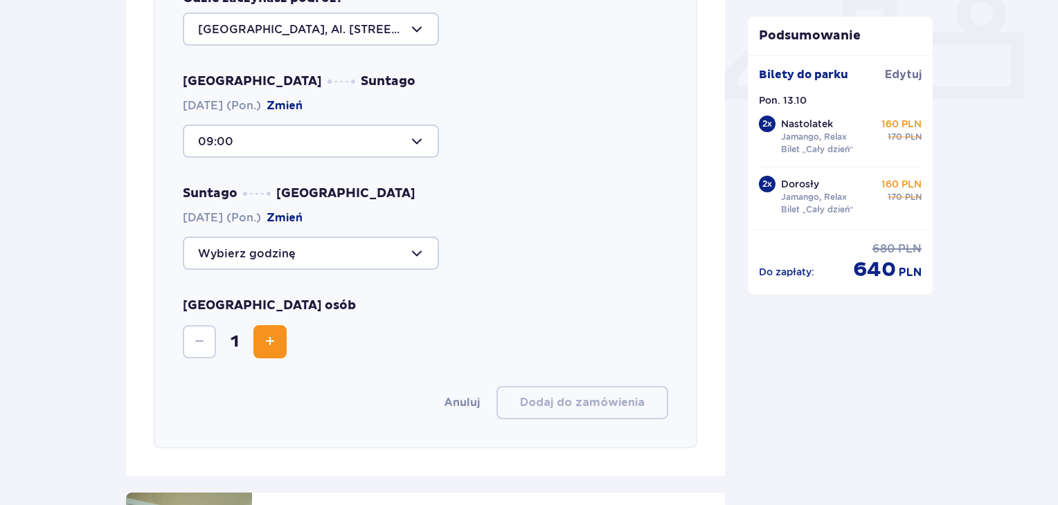
click at [304, 245] on div at bounding box center [311, 253] width 256 height 33
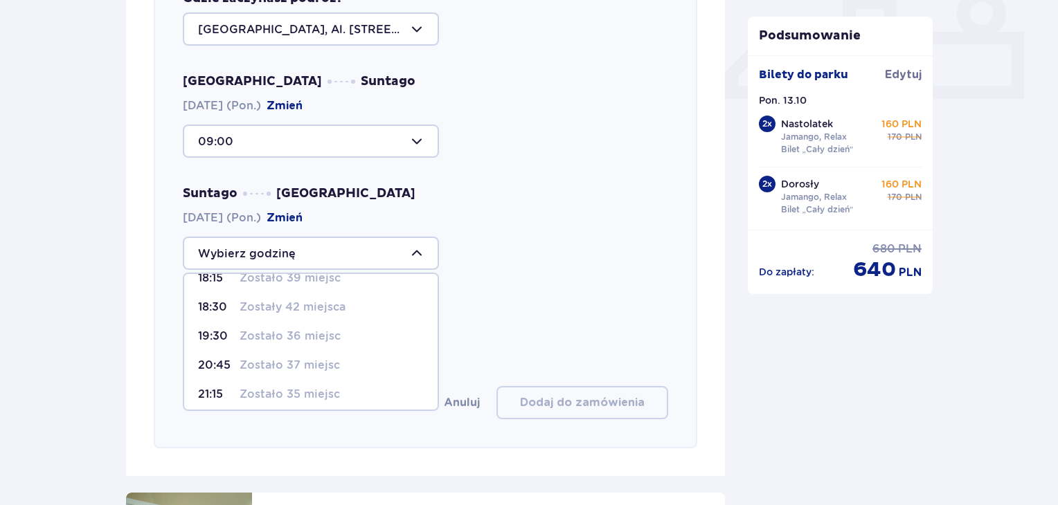
scroll to position [80, 0]
click at [244, 391] on p "Zostało 35 miejsc" at bounding box center [290, 389] width 100 height 15
type input "21:15"
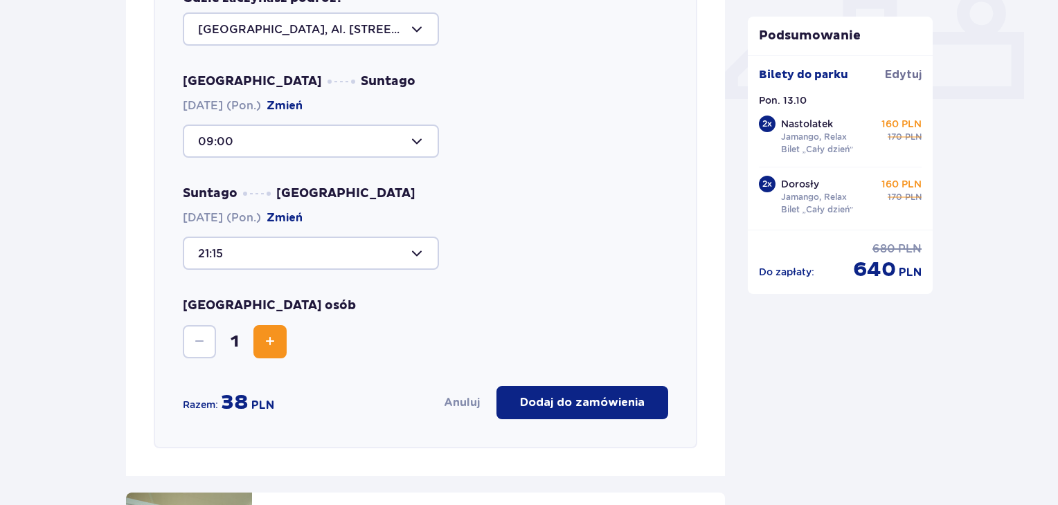
click at [313, 141] on div at bounding box center [311, 141] width 256 height 33
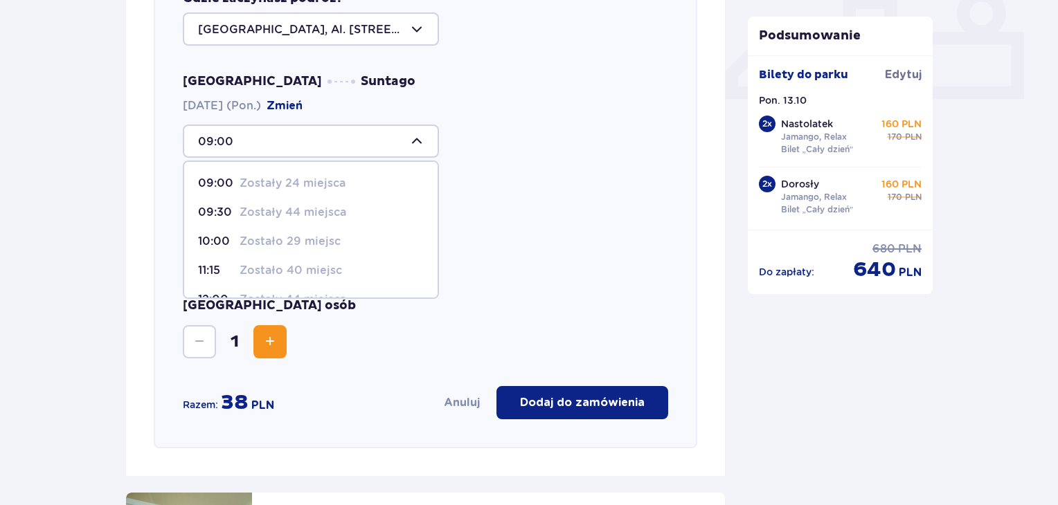
click at [267, 206] on p "Zostały 44 miejsca" at bounding box center [293, 212] width 107 height 15
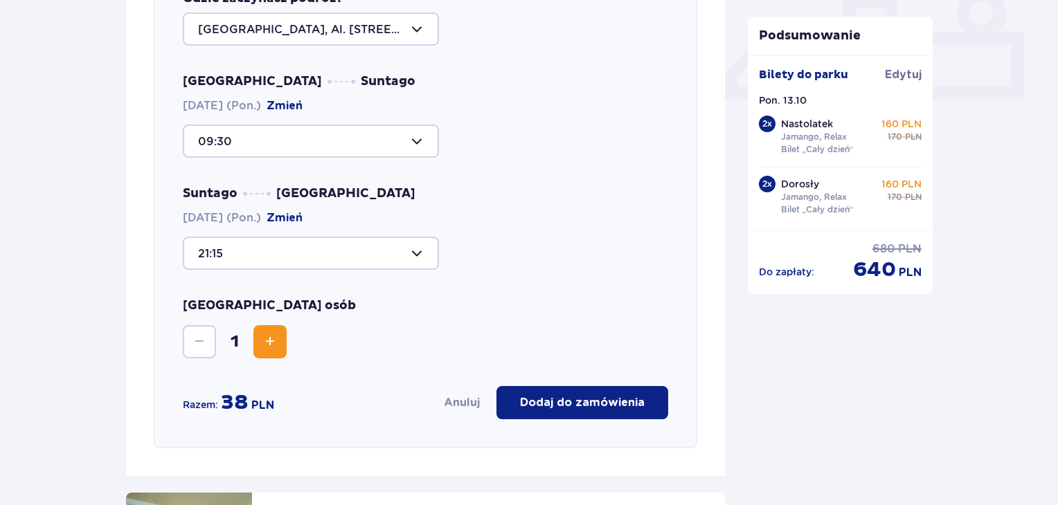
click at [293, 151] on div at bounding box center [311, 141] width 256 height 33
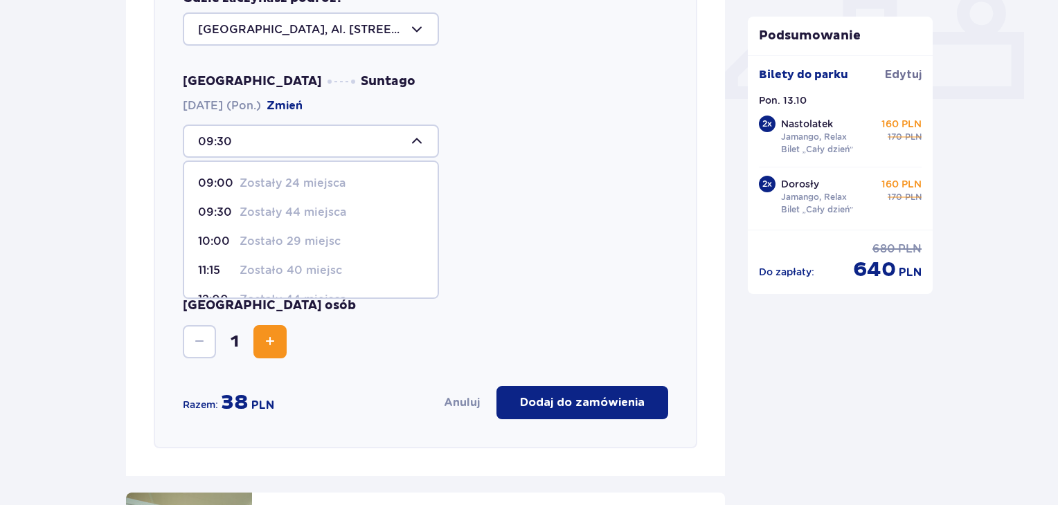
click at [255, 235] on p "Zostało 29 miejsc" at bounding box center [290, 241] width 101 height 15
type input "10:00"
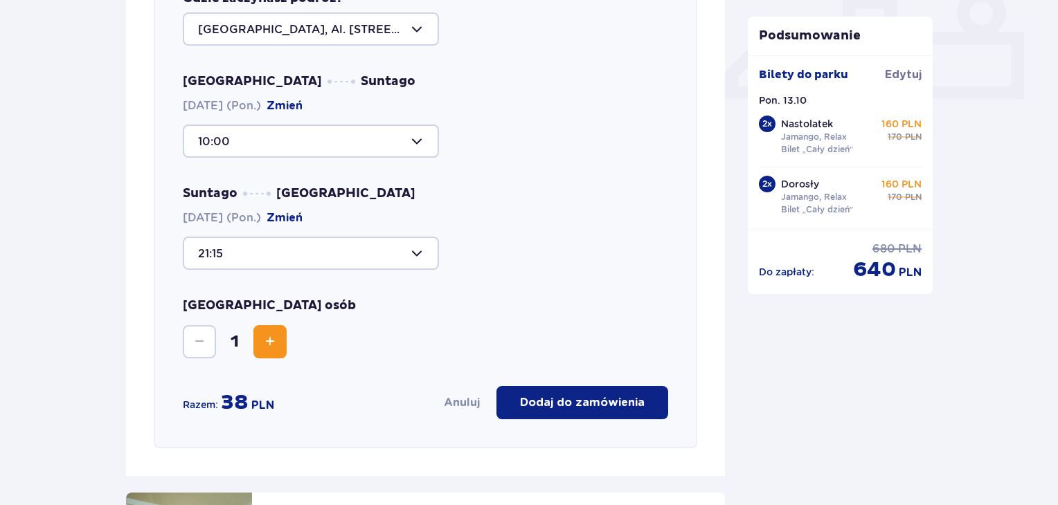
click at [271, 337] on span "Zwiększ" at bounding box center [270, 342] width 17 height 17
click at [541, 403] on p "Dodaj do zamówienia" at bounding box center [582, 402] width 125 height 15
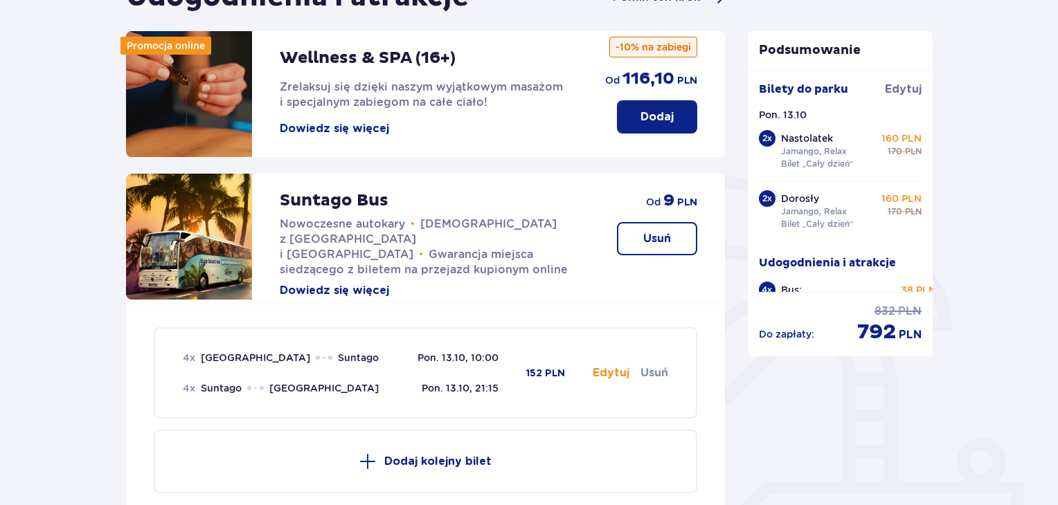
scroll to position [132, 0]
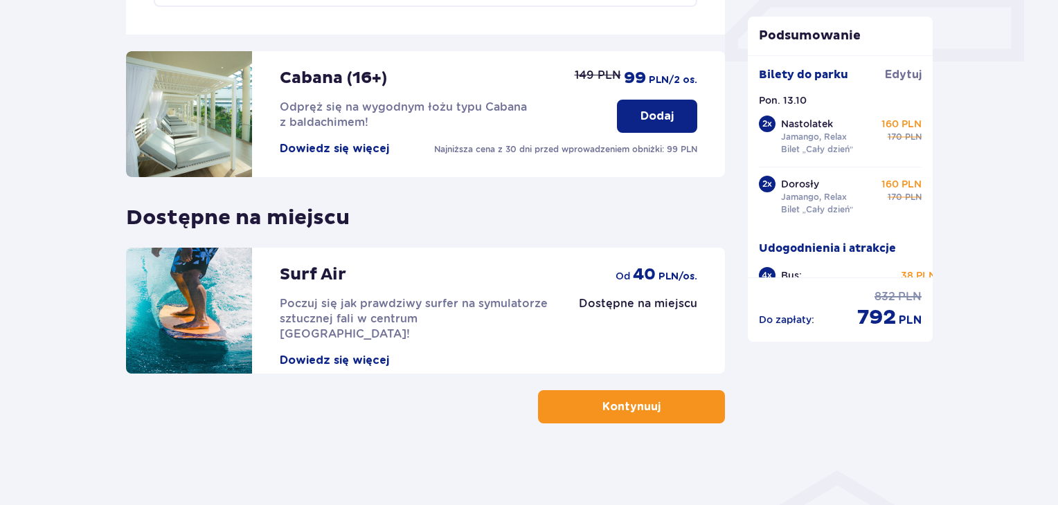
click at [652, 404] on button "Kontynuuj" at bounding box center [631, 406] width 187 height 33
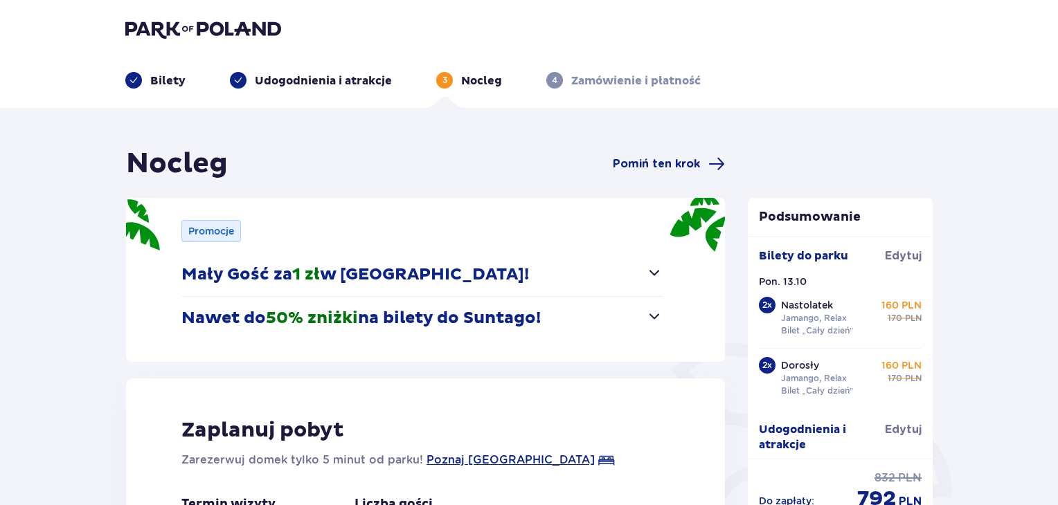
click at [572, 319] on button "Nawet do 50% zniżki na bilety do [GEOGRAPHIC_DATA]!" at bounding box center [421, 318] width 481 height 43
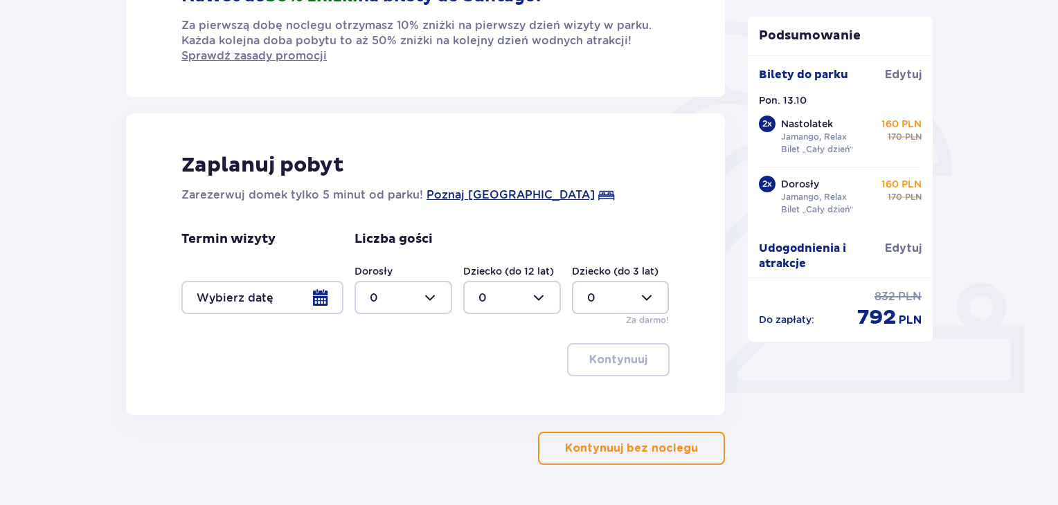
scroll to position [346, 0]
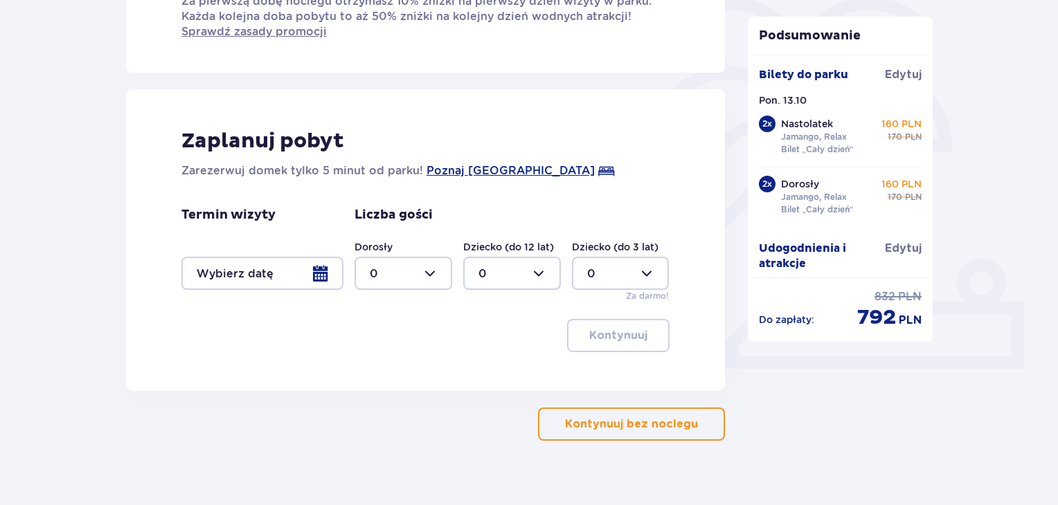
click at [316, 278] on div at bounding box center [262, 273] width 162 height 33
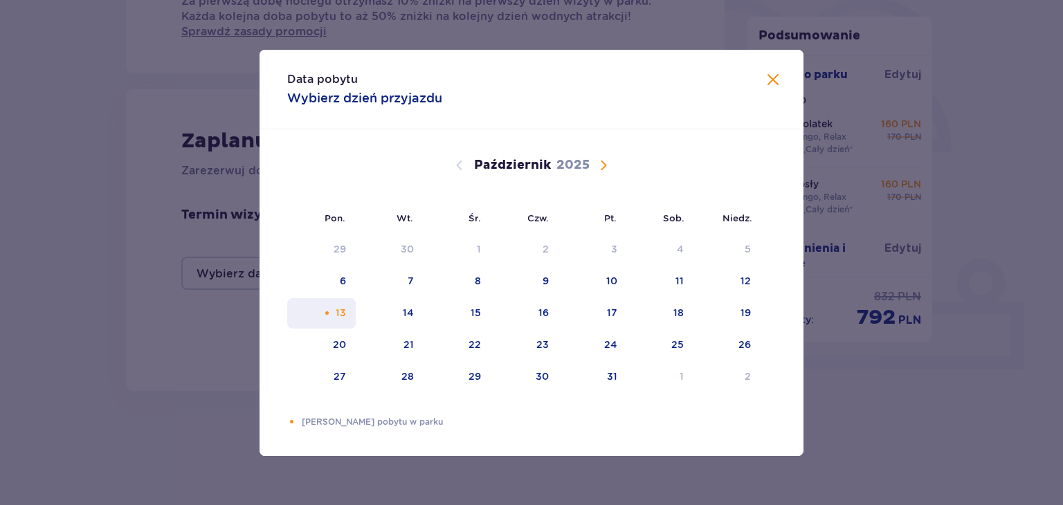
click at [329, 310] on div "Pomarańczowa kropka" at bounding box center [327, 313] width 9 height 9
click at [377, 311] on div "14" at bounding box center [390, 313] width 69 height 30
type input "[DATE] - [DATE]"
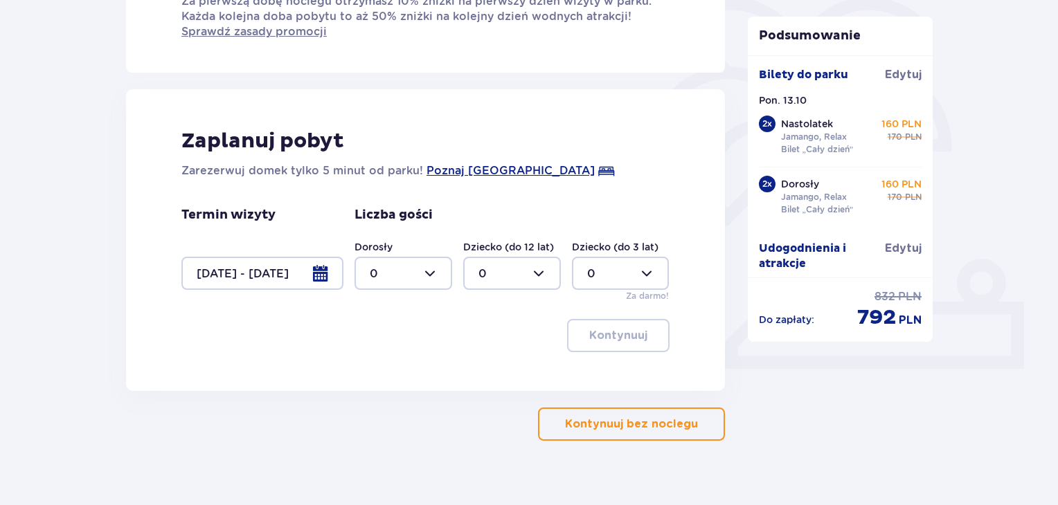
click at [433, 270] on div at bounding box center [403, 273] width 98 height 33
click at [377, 365] on div "4" at bounding box center [403, 361] width 67 height 15
type input "4"
click at [590, 339] on p "Kontynuuj" at bounding box center [618, 335] width 58 height 15
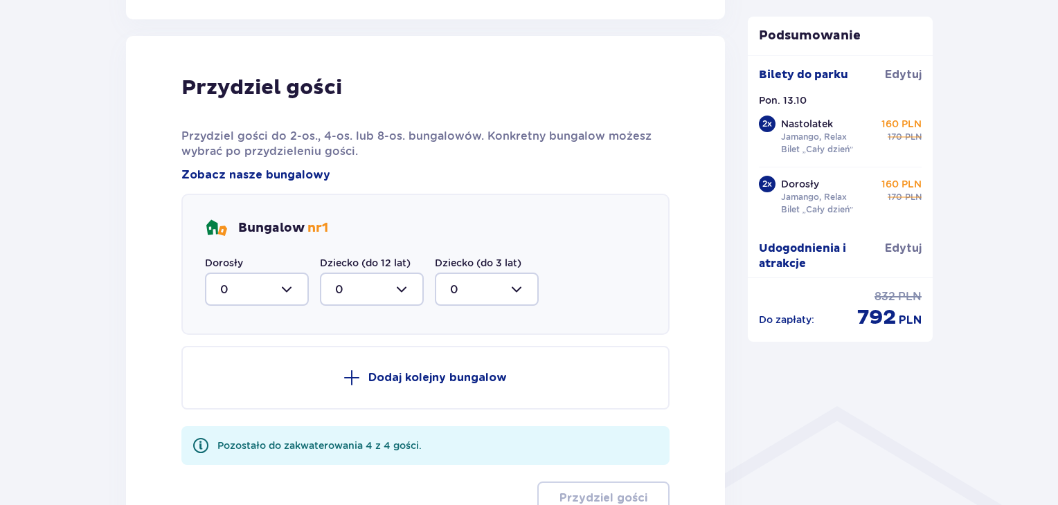
scroll to position [737, 0]
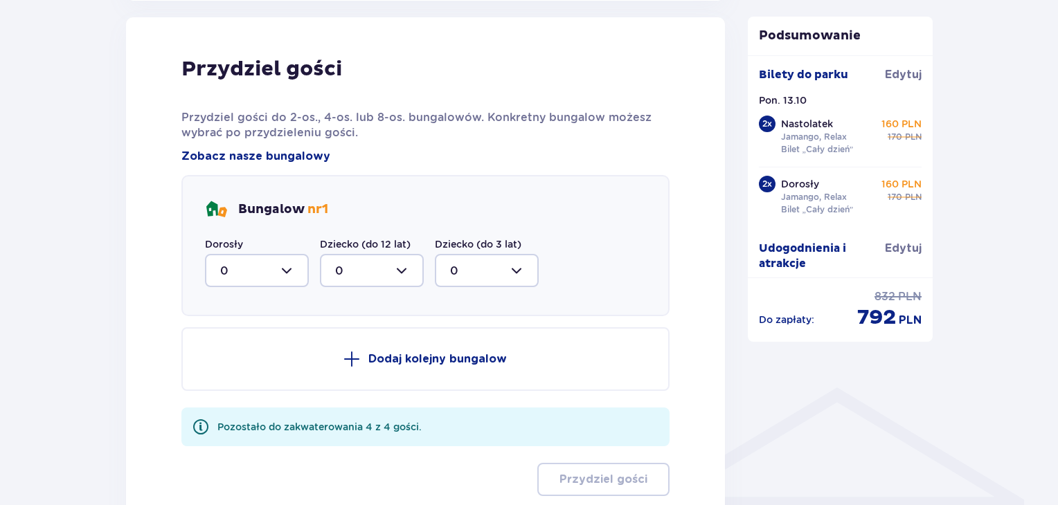
click at [294, 262] on div at bounding box center [257, 270] width 104 height 33
click at [226, 399] on p "4" at bounding box center [224, 406] width 8 height 15
type input "4"
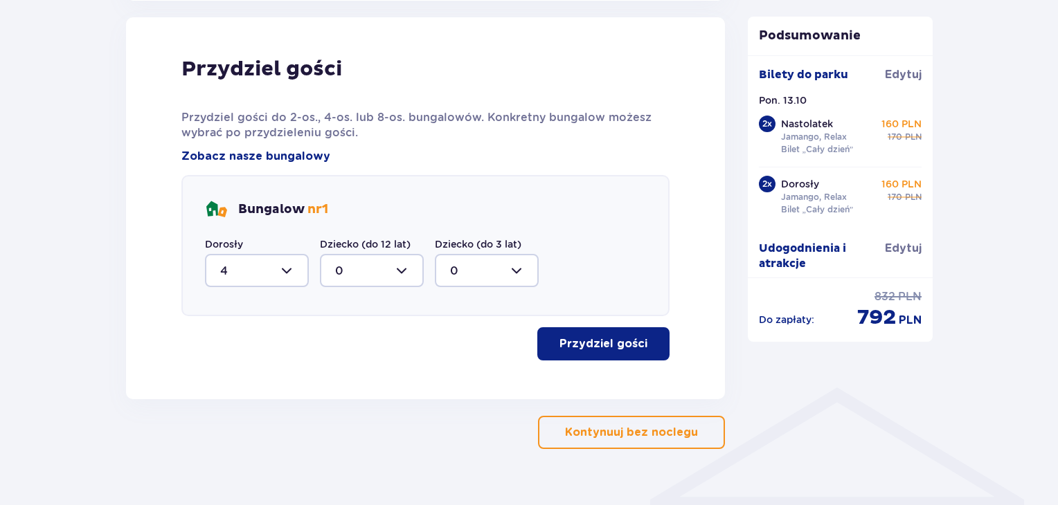
click at [582, 350] on p "Przydziel gości" at bounding box center [603, 343] width 88 height 15
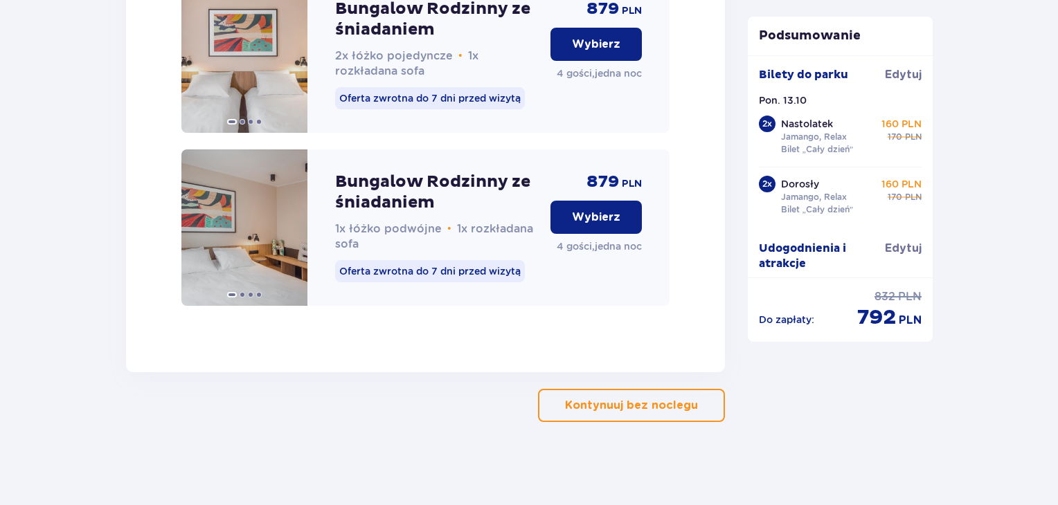
scroll to position [2420, 0]
click at [616, 398] on p "Kontynuuj bez noclegu" at bounding box center [631, 405] width 133 height 15
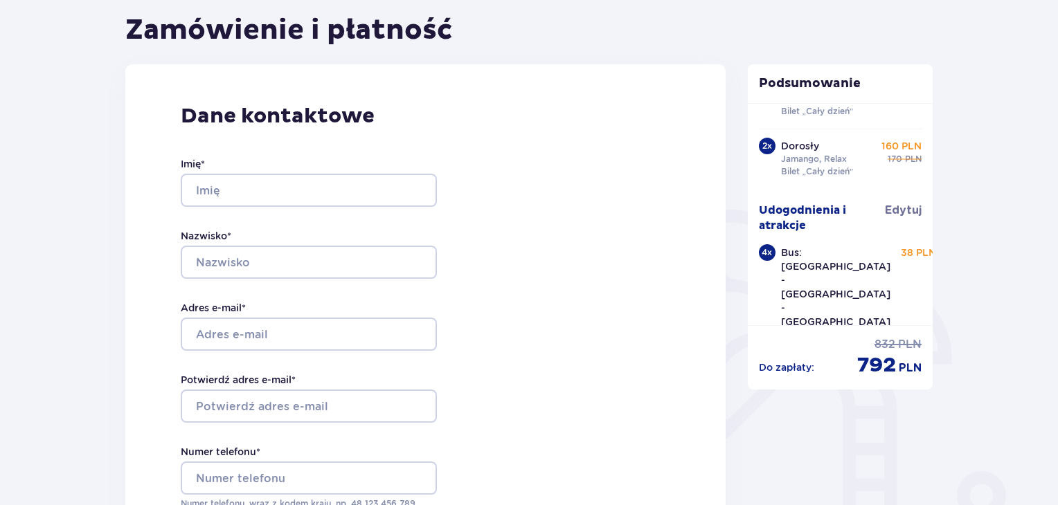
scroll to position [138, 0]
